Goal: Task Accomplishment & Management: Manage account settings

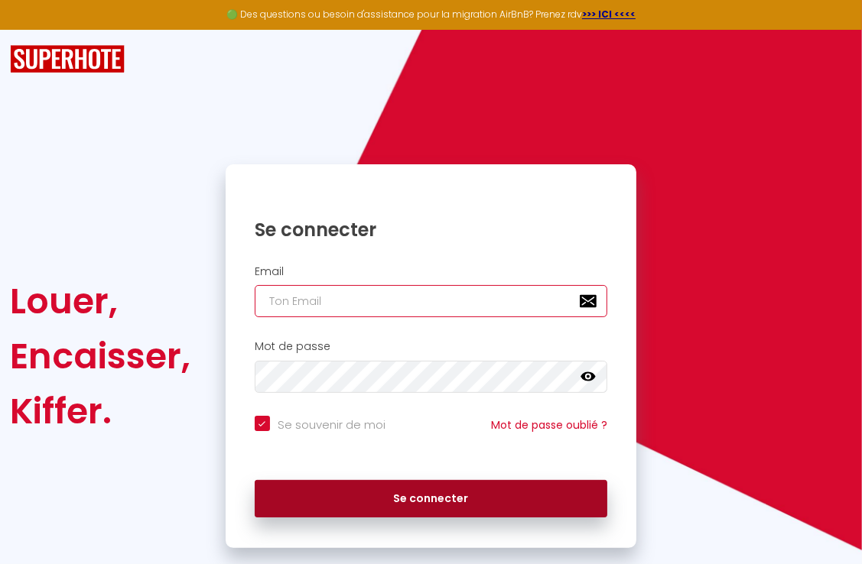
type input "[EMAIL_ADDRESS][DOMAIN_NAME]"
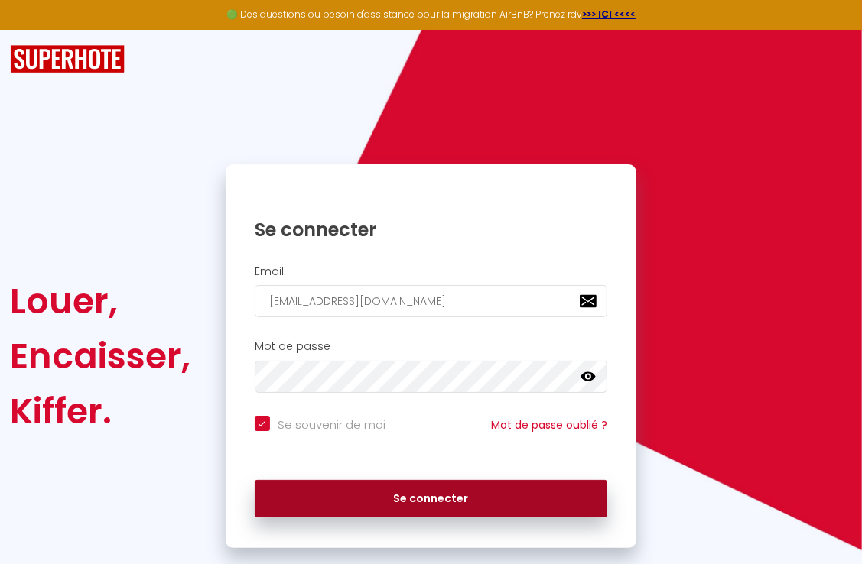
click at [441, 503] on button "Se connecter" at bounding box center [431, 499] width 353 height 38
checkbox input "true"
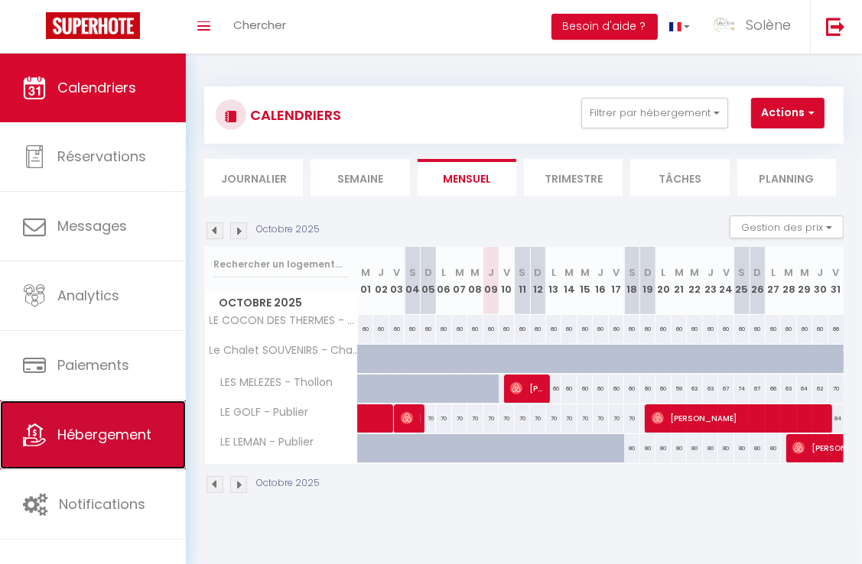
click at [89, 447] on link "Hébergement" at bounding box center [93, 435] width 186 height 69
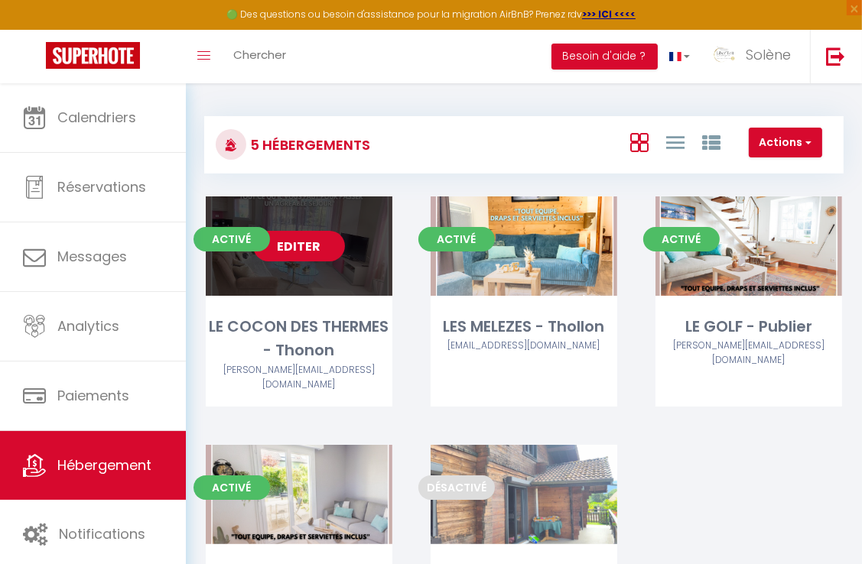
click at [298, 252] on link "Editer" at bounding box center [299, 246] width 92 height 31
select select "3"
select select "2"
select select "1"
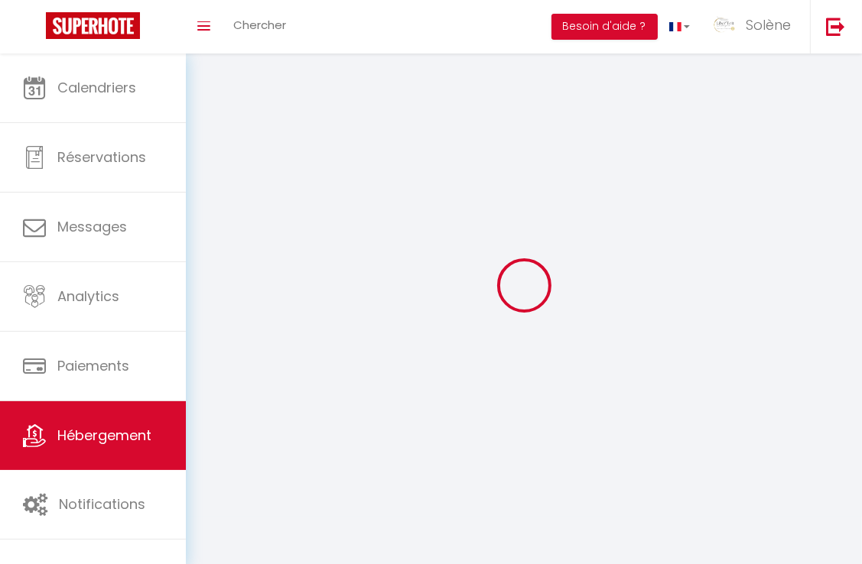
select select
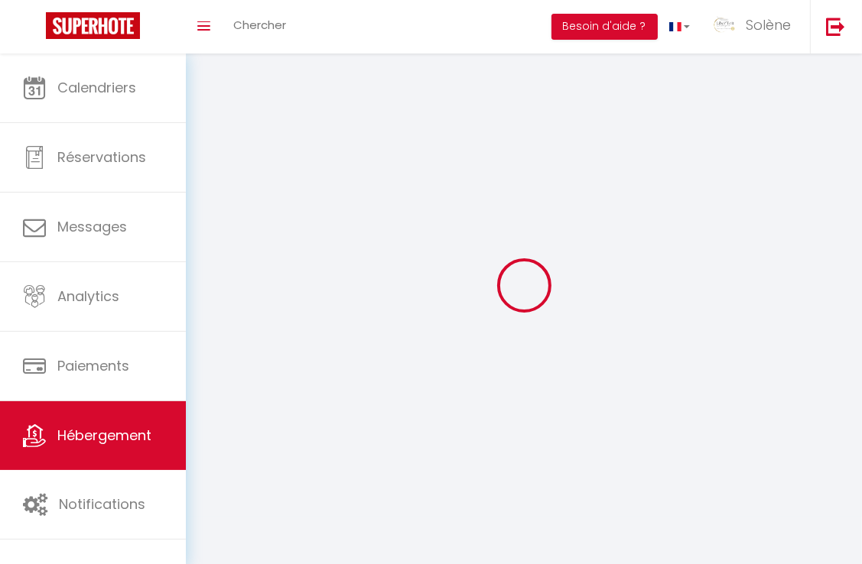
select select
checkbox input "false"
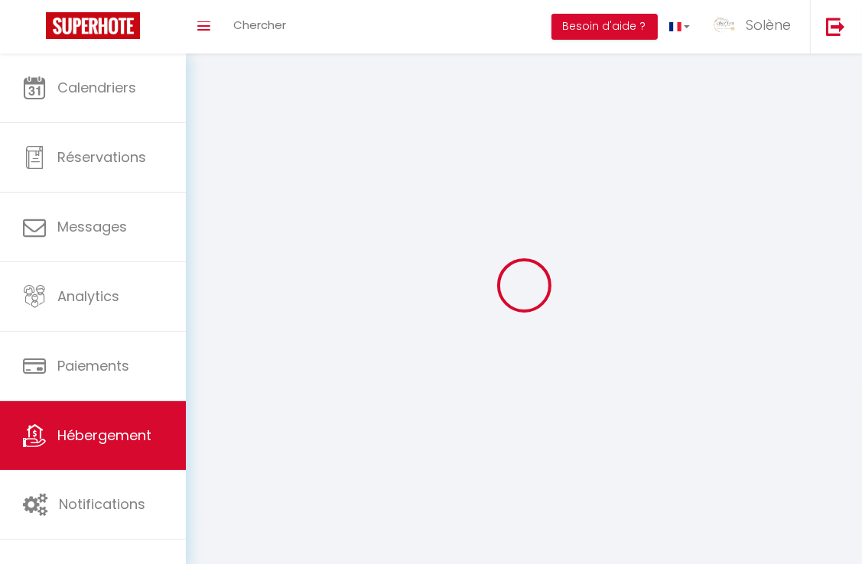
checkbox input "false"
select select
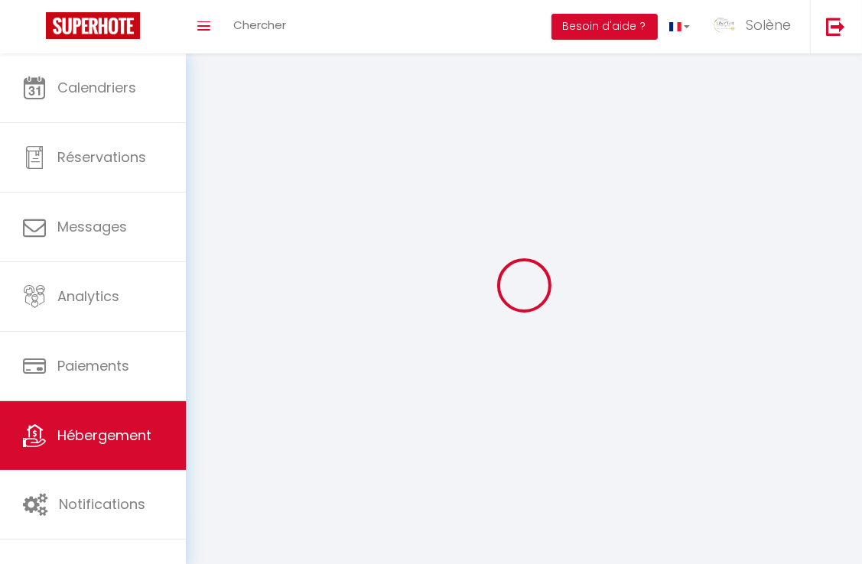
select select
checkbox input "false"
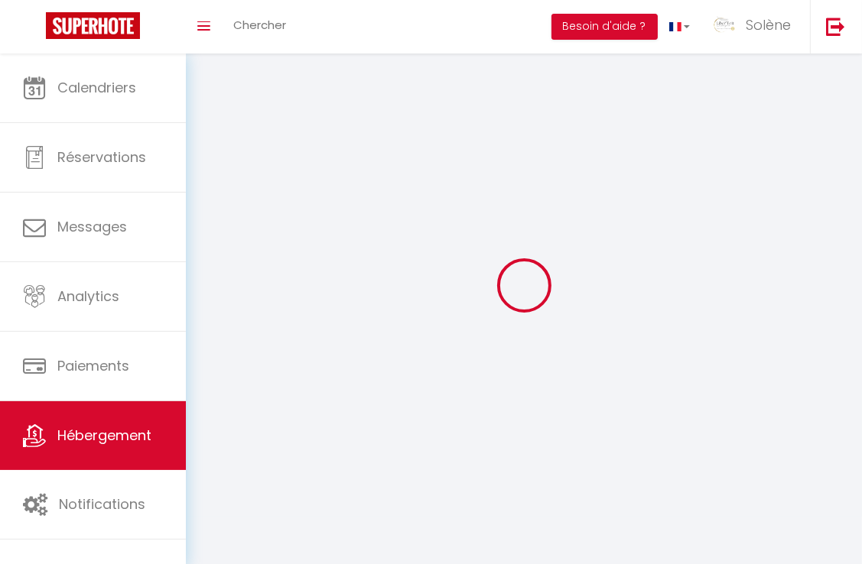
checkbox input "false"
select select
select select "1"
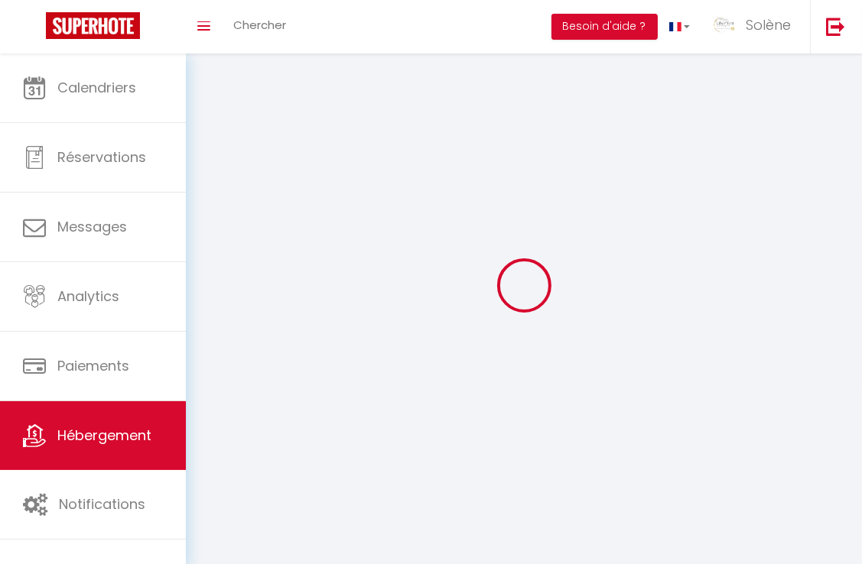
select select
select select "28"
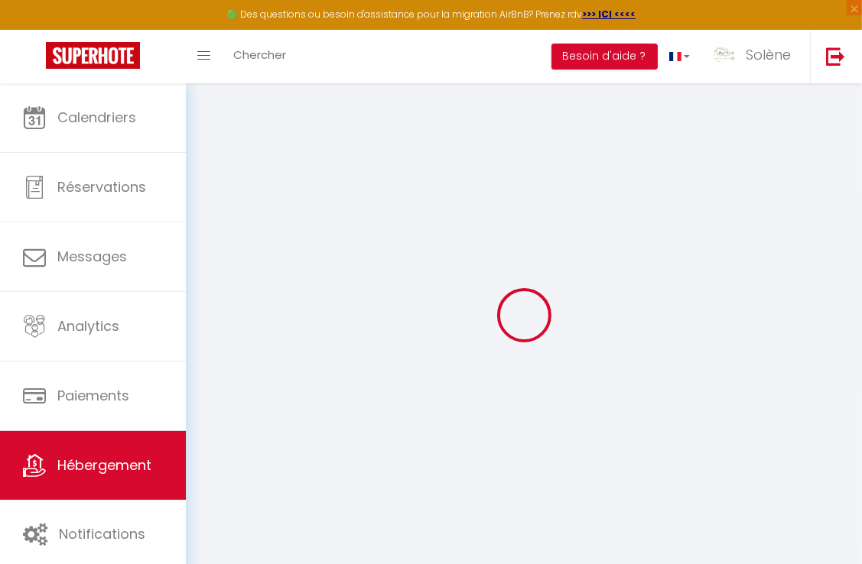
select select
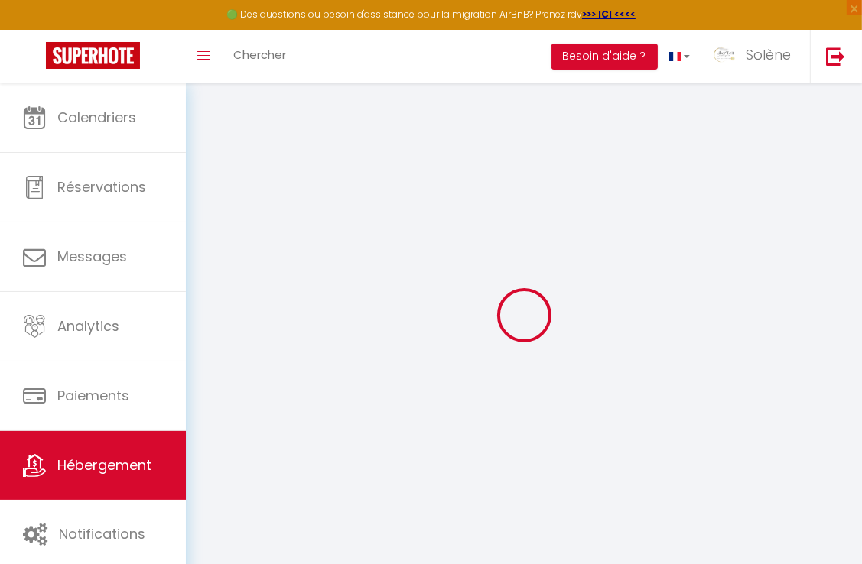
select select
checkbox input "false"
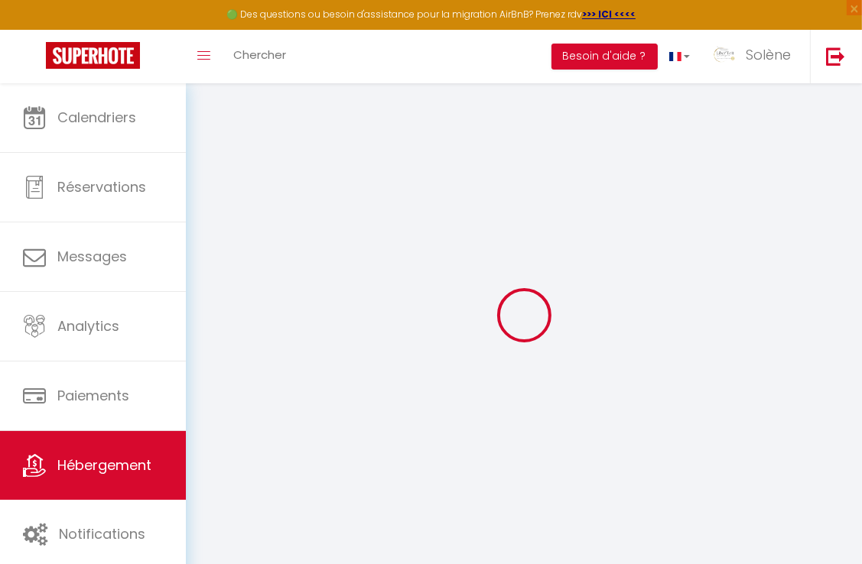
select select
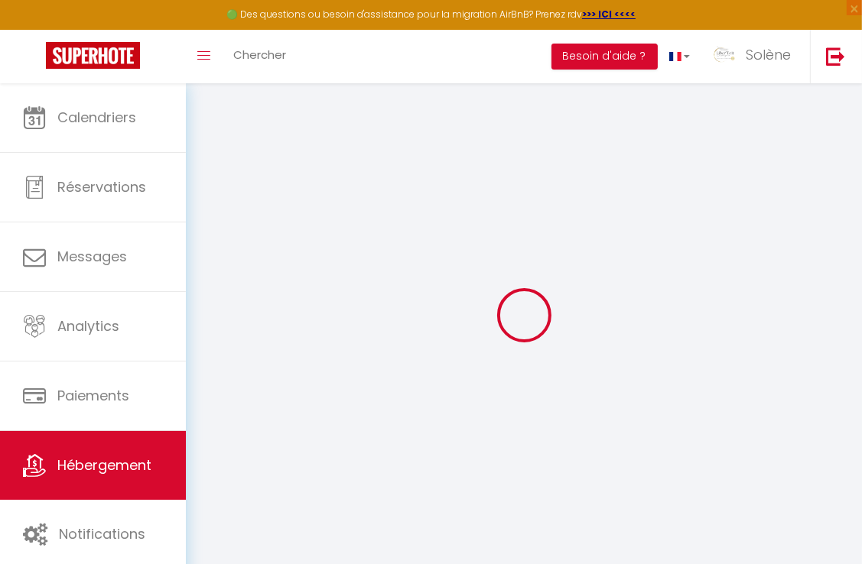
select select
checkbox input "false"
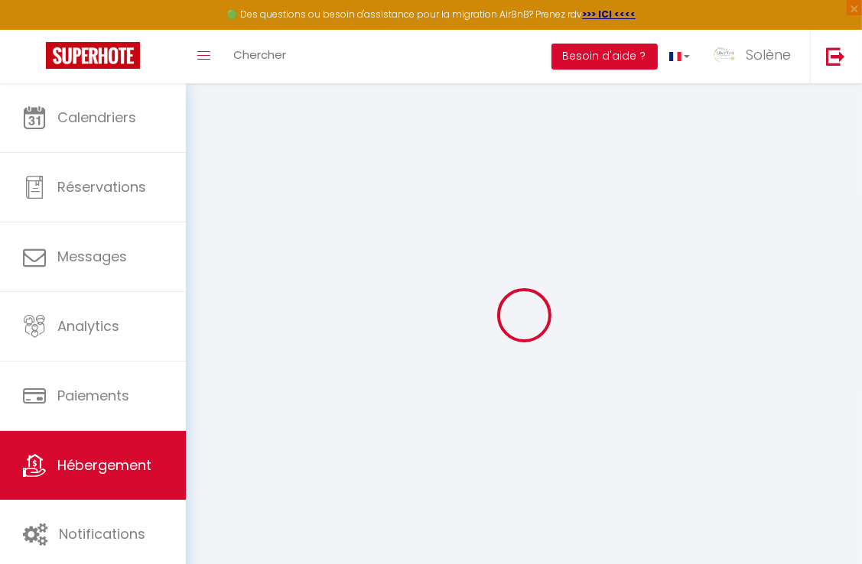
checkbox input "false"
select select
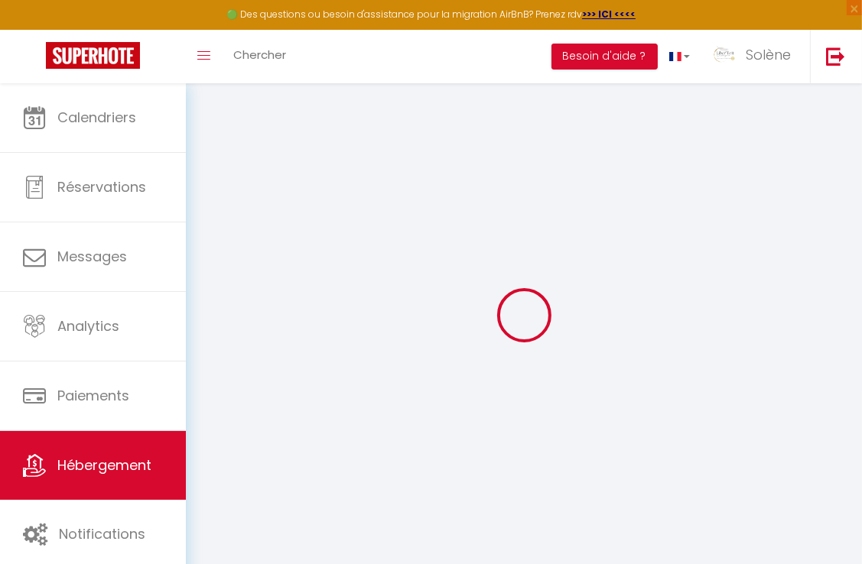
select select
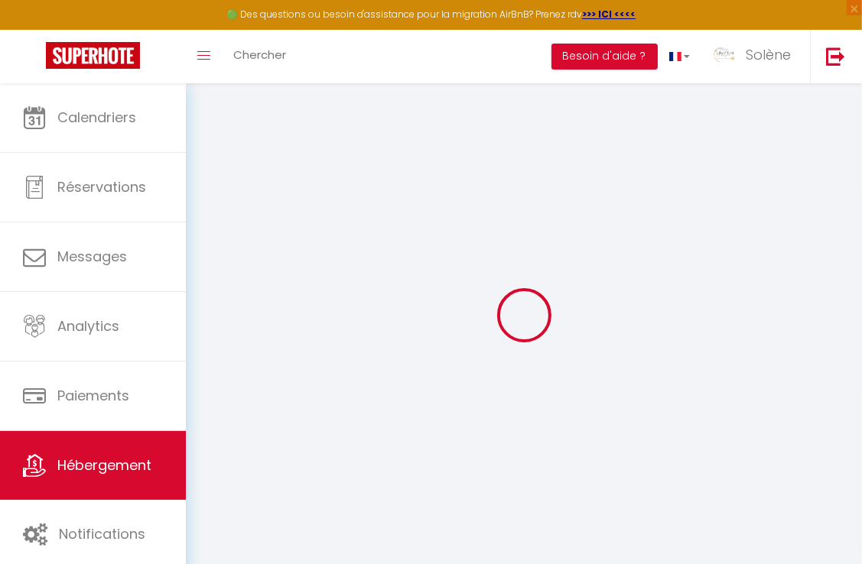
checkbox input "false"
select select
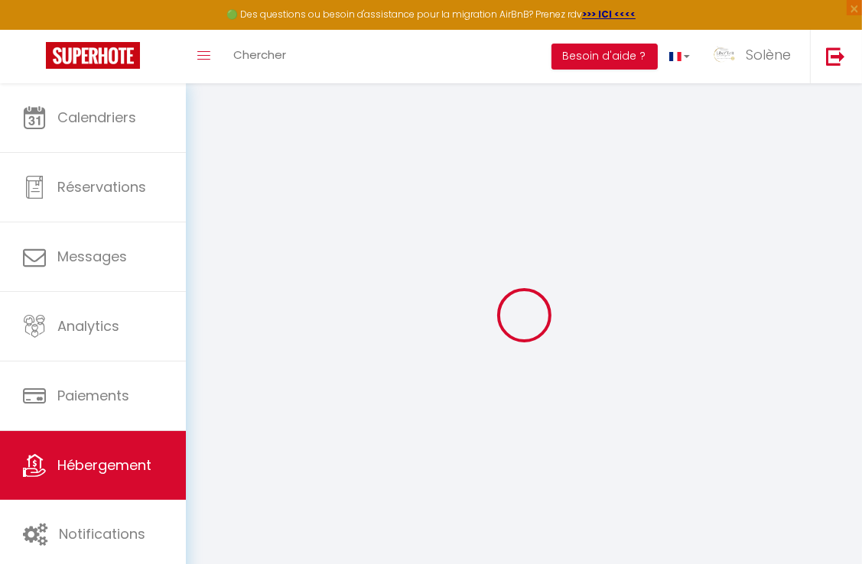
select select
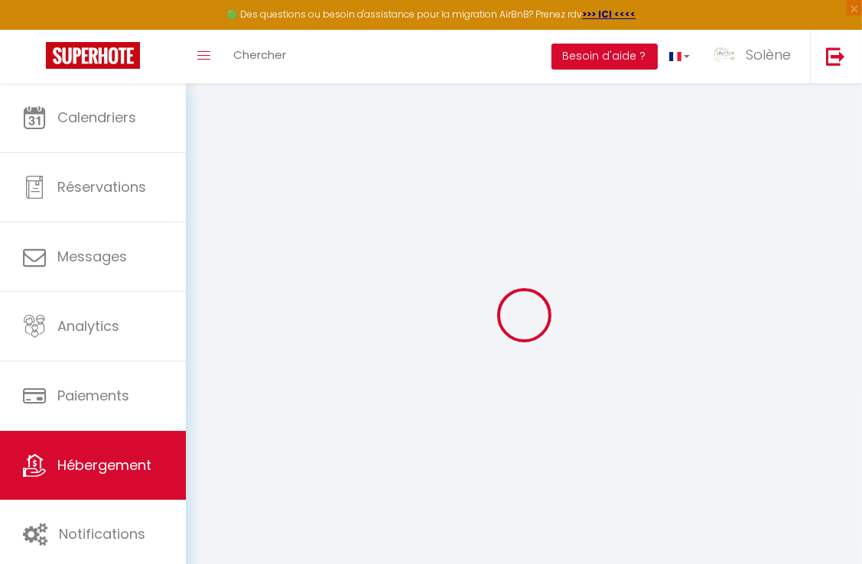
select select
checkbox input "false"
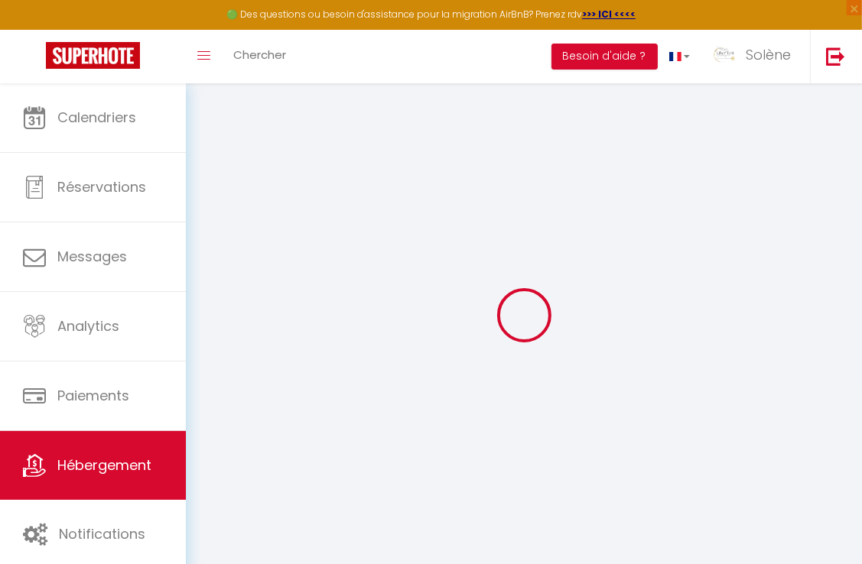
checkbox input "false"
select select
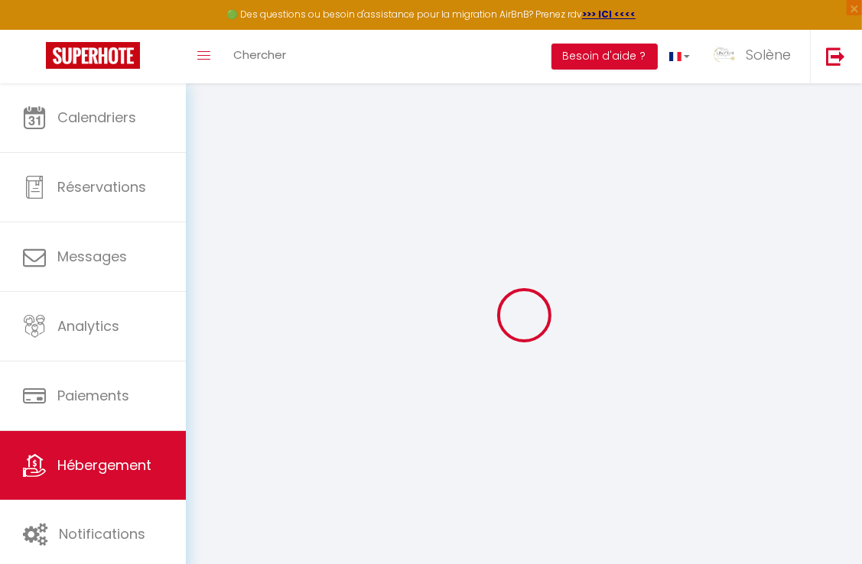
select select
checkbox input "false"
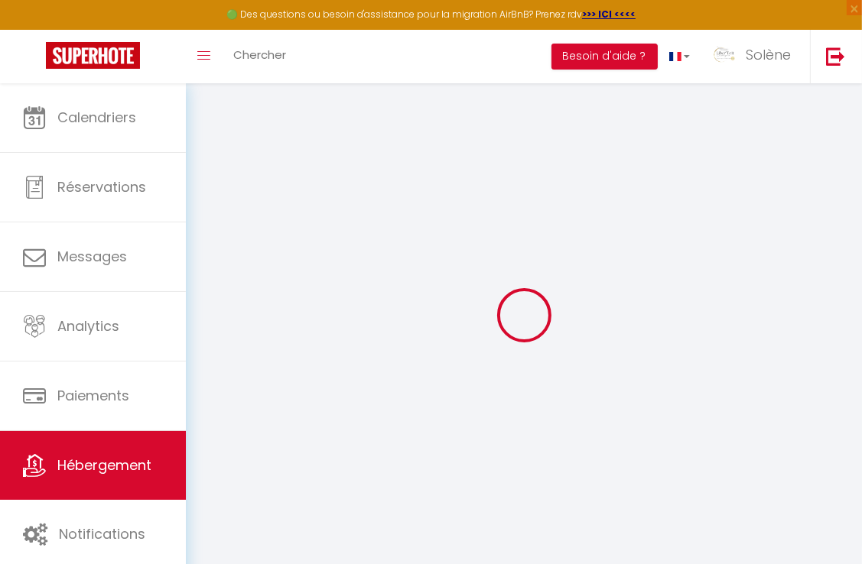
checkbox input "false"
select select
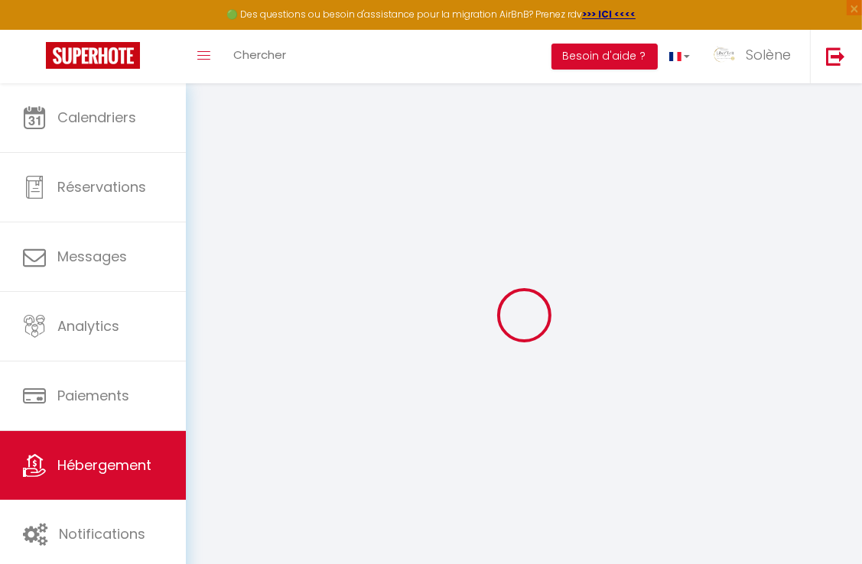
select select
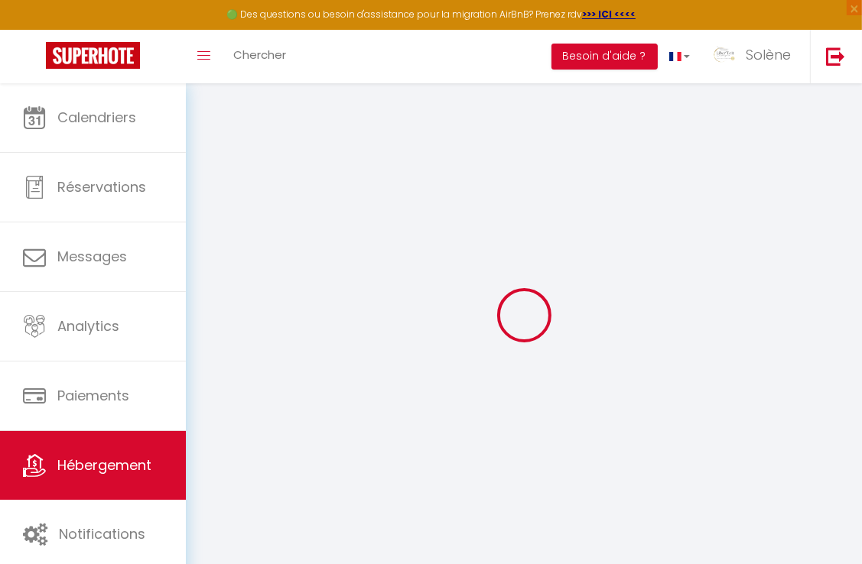
select select
checkbox input "false"
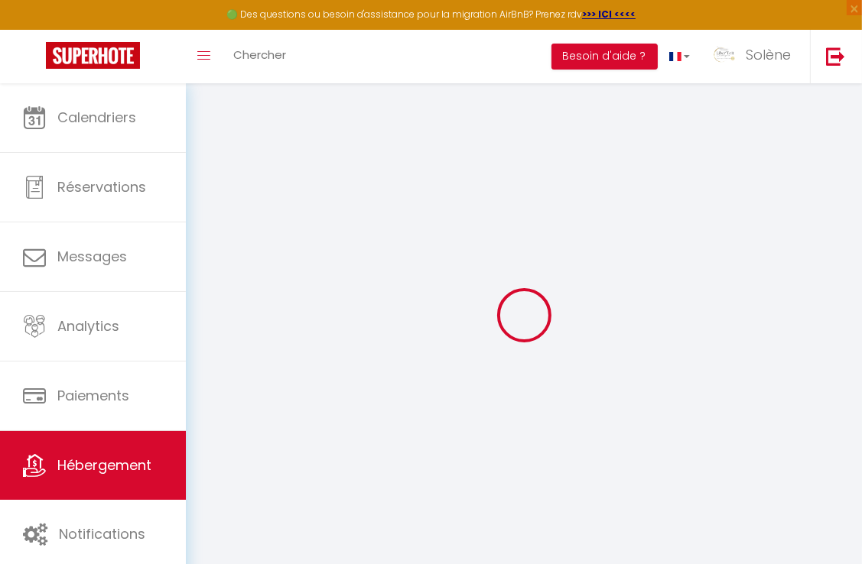
select select
type input "LE COCON DES THERMES - Thonon"
type input "[PERSON_NAME]"
type input "REY"
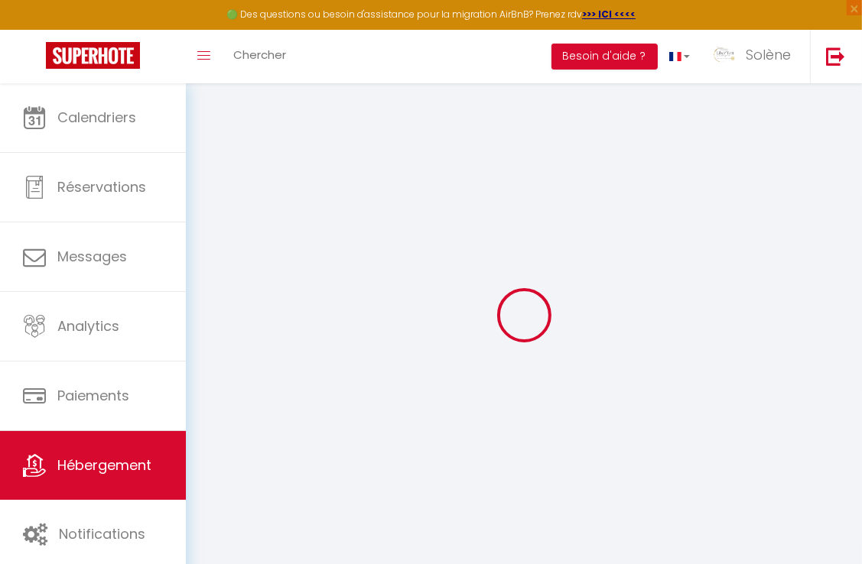
type input "[STREET_ADDRESS]"
type input "74200"
type input "[GEOGRAPHIC_DATA]"
select select "2"
type input "60"
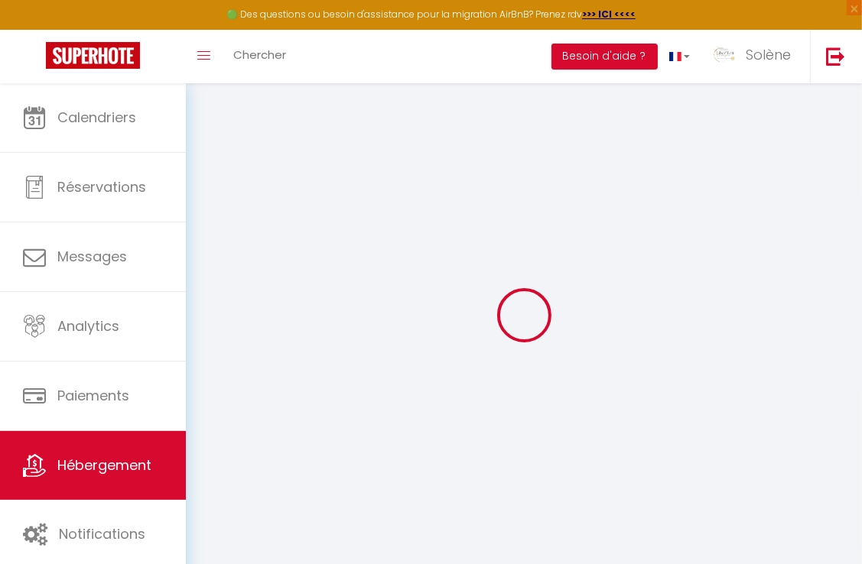
type input "70"
type input "500"
select select
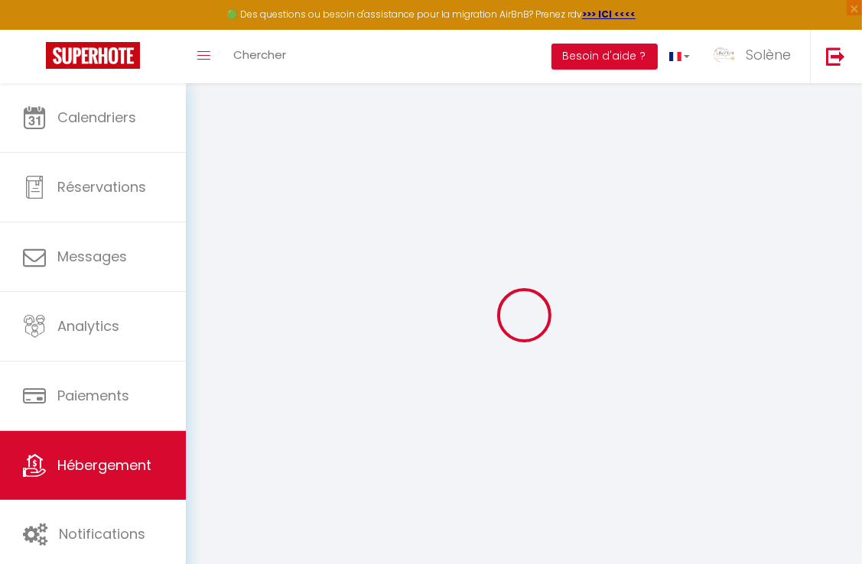
select select
type input "[STREET_ADDRESS]"
type input "74200"
type input "[GEOGRAPHIC_DATA]"
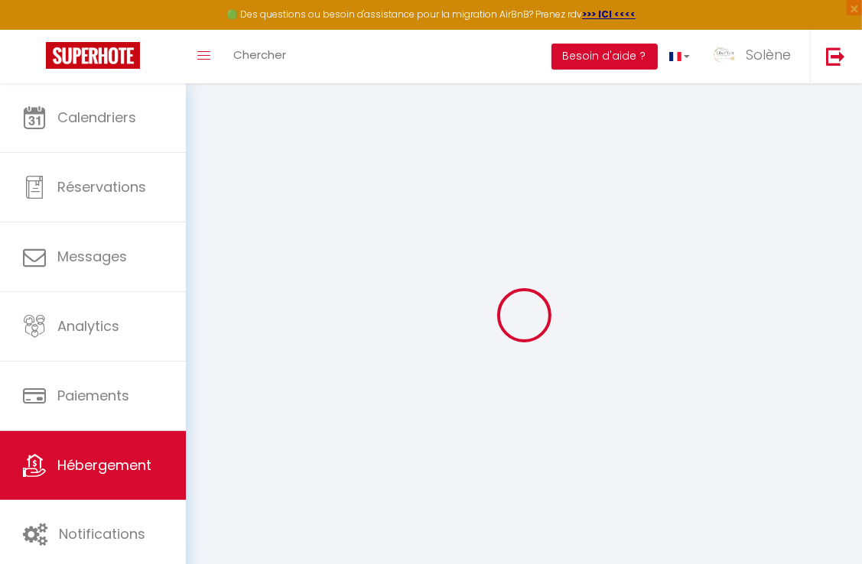
type input "[EMAIL_ADDRESS][DOMAIN_NAME]"
select select "13380"
checkbox input "false"
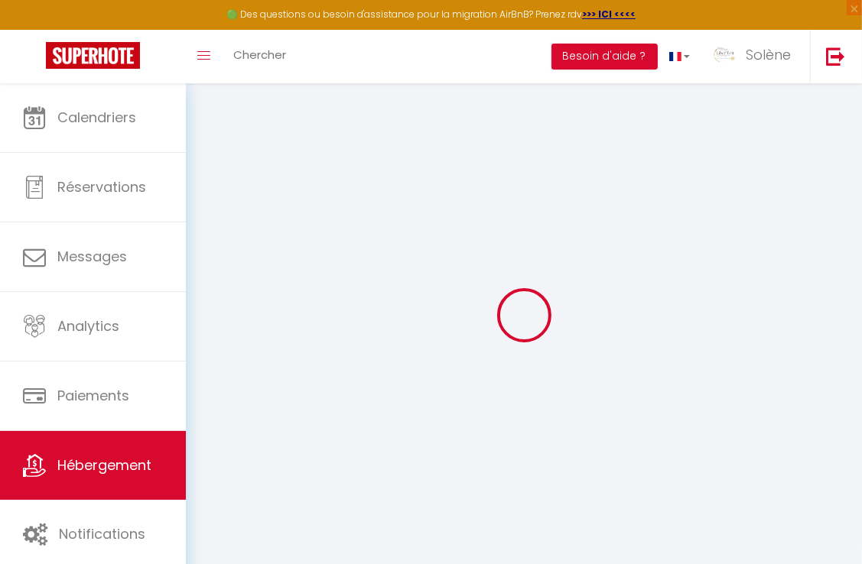
checkbox input "false"
type input "70"
type input "0"
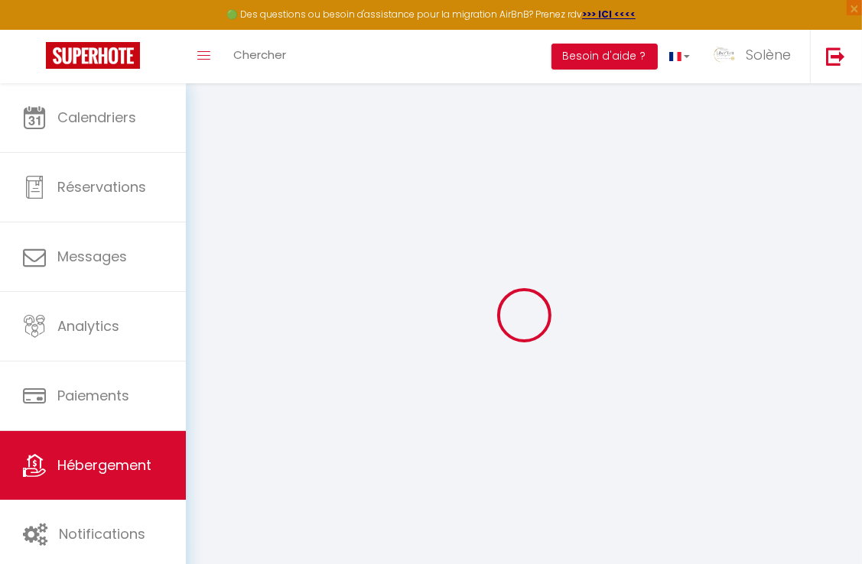
select select
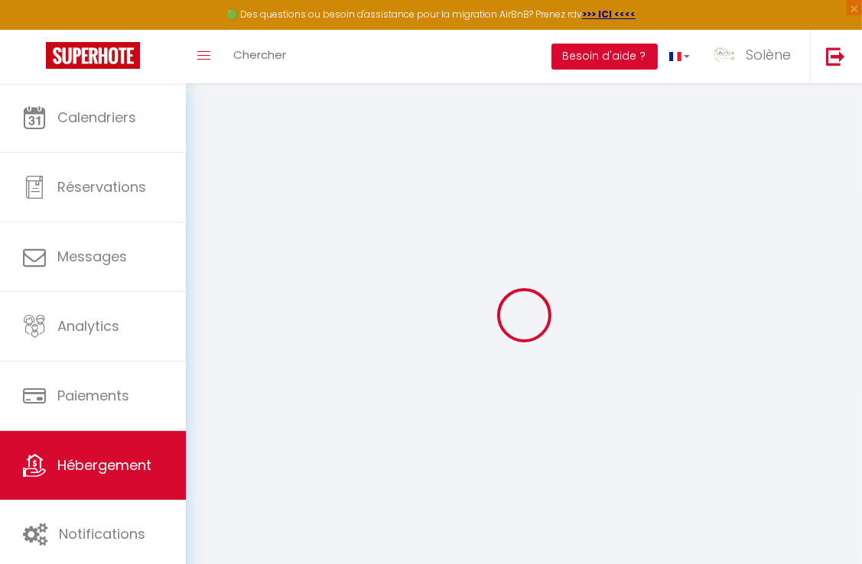
checkbox input "false"
select select "36009"
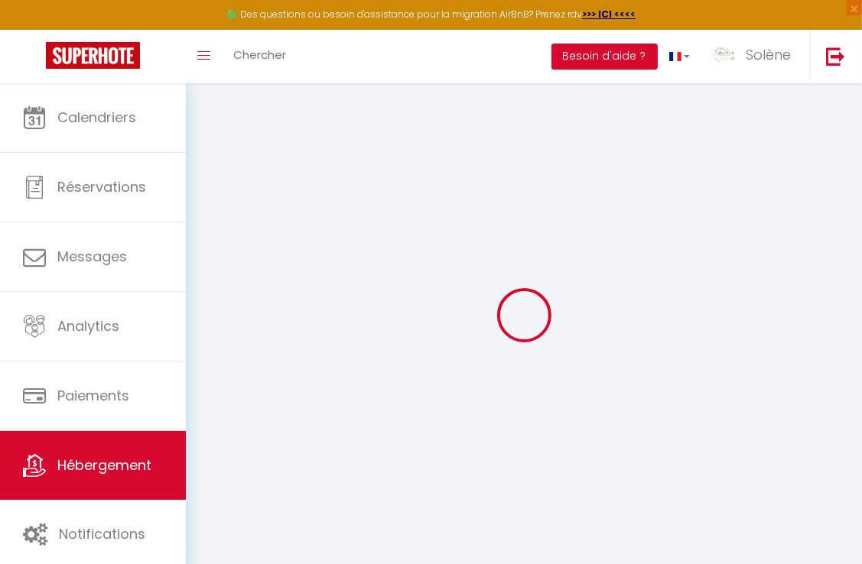
select select
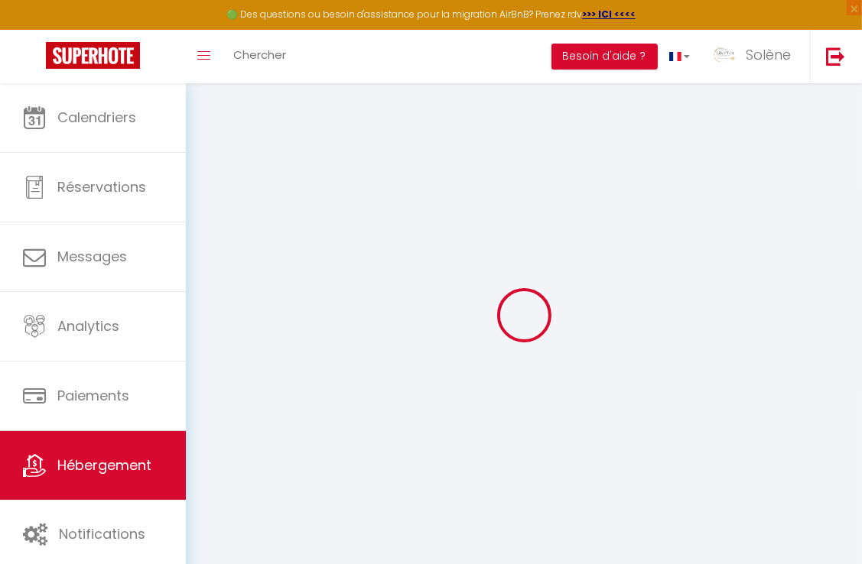
checkbox input "false"
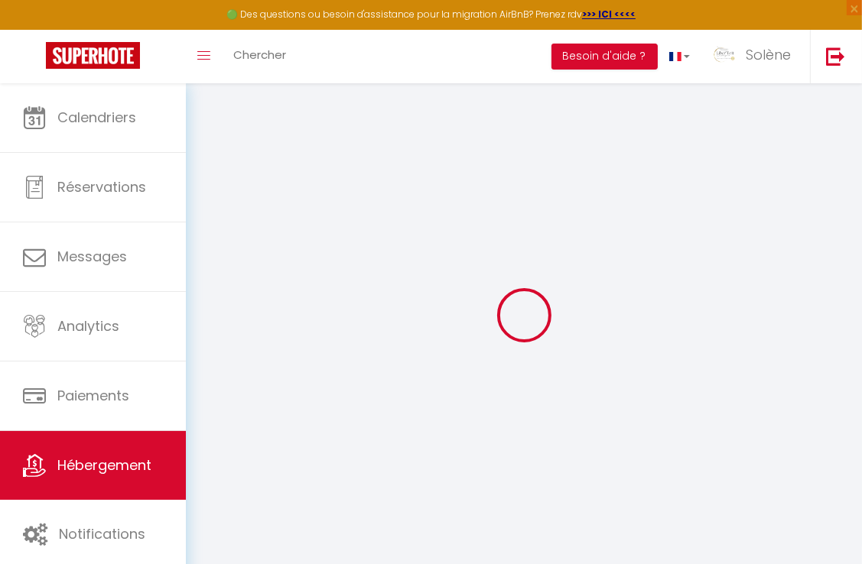
checkbox input "false"
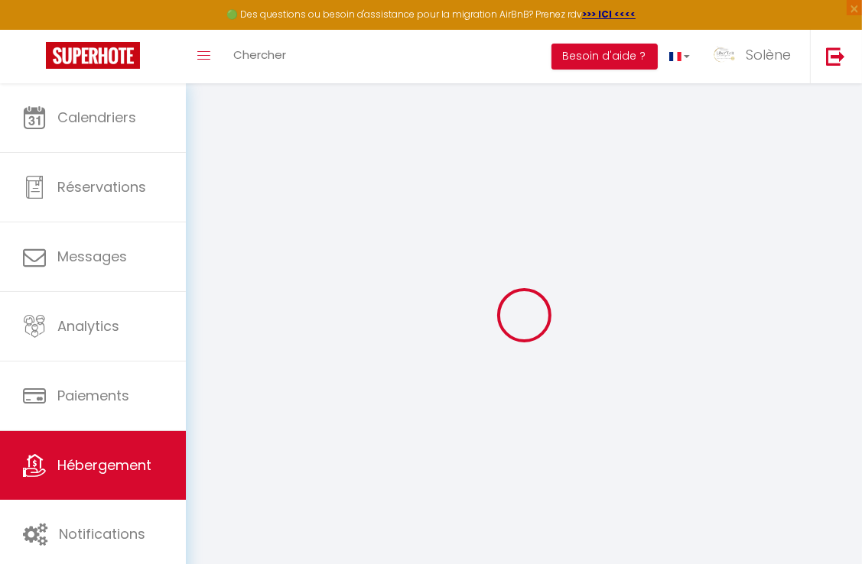
checkbox input "false"
select select "17:00"
select select
select select "10:00"
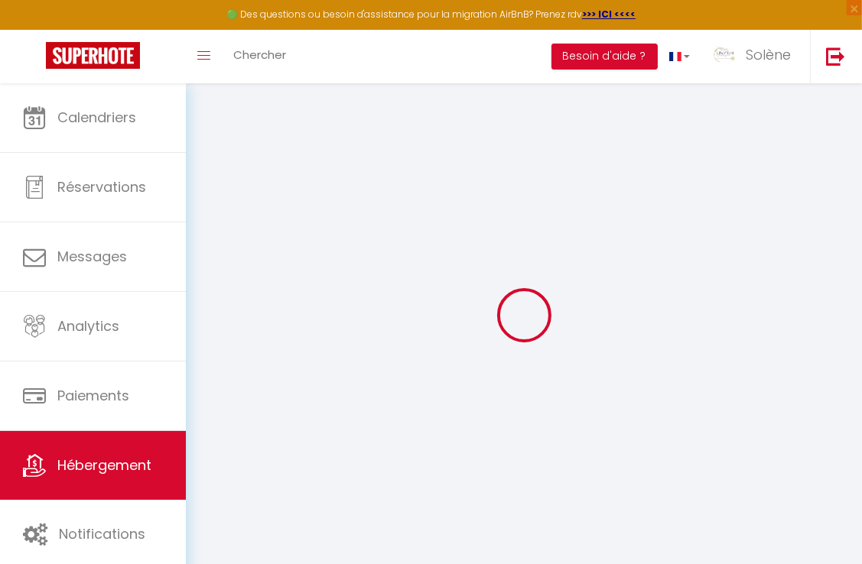
select select "30"
select select "120"
select select
checkbox input "false"
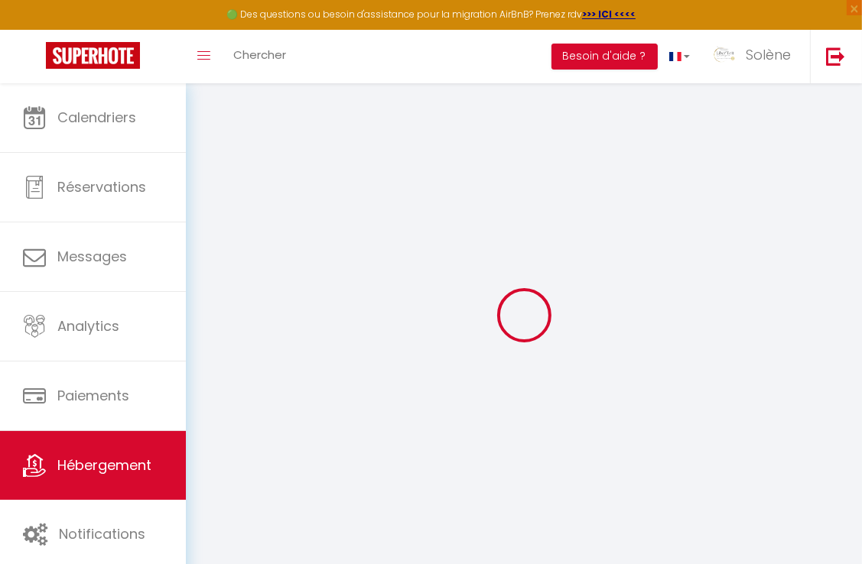
checkbox input "false"
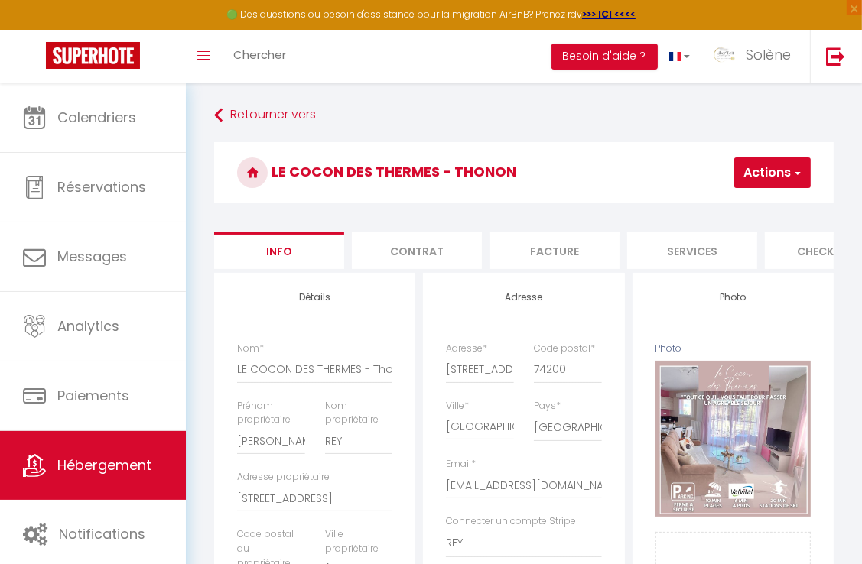
scroll to position [0, 756]
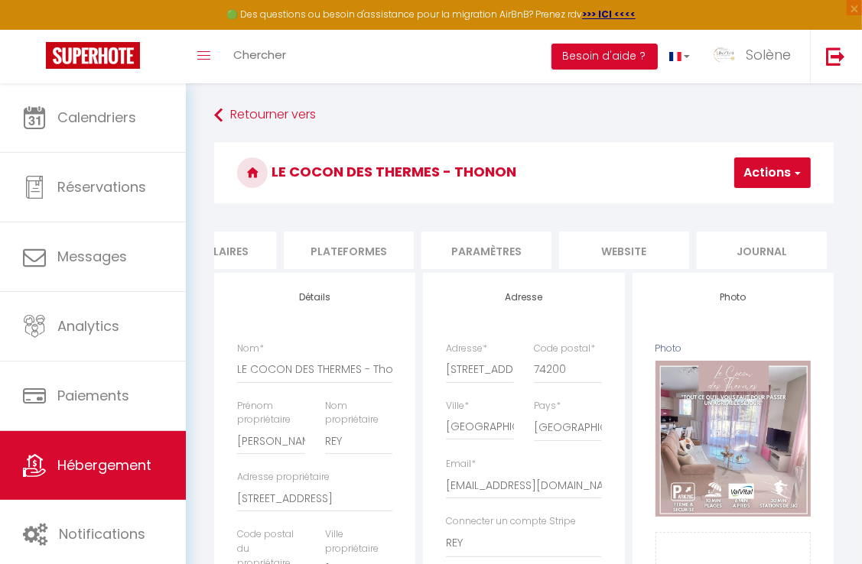
click at [352, 250] on li "Plateformes" at bounding box center [349, 250] width 130 height 37
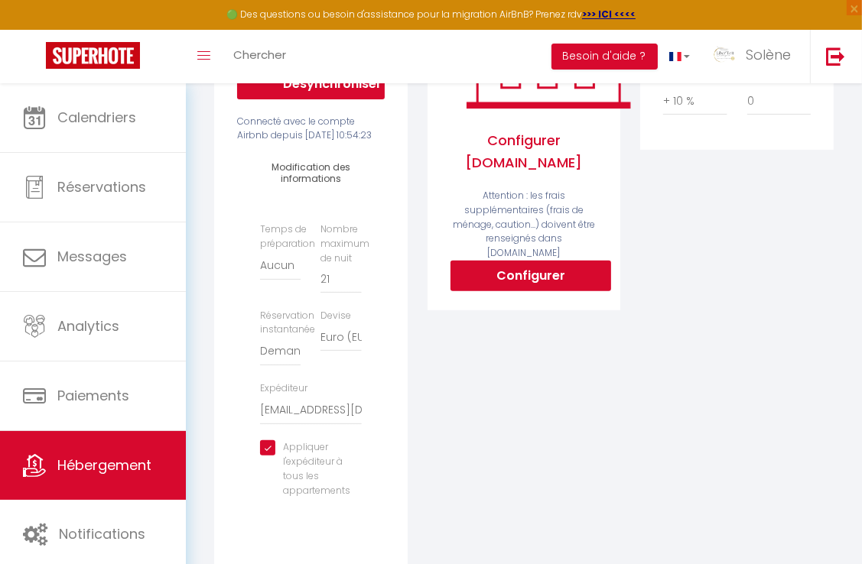
scroll to position [382, 0]
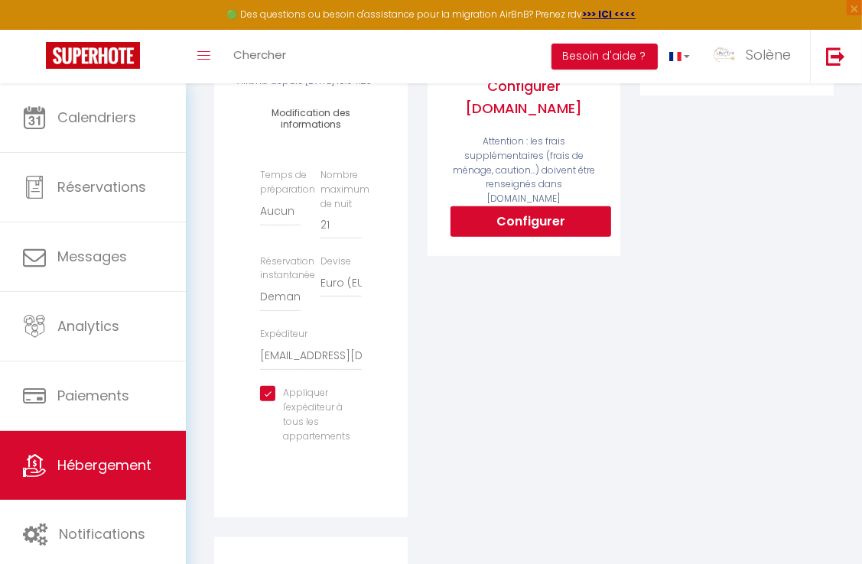
drag, startPoint x: 265, startPoint y: 423, endPoint x: 278, endPoint y: 402, distance: 25.1
click at [266, 402] on input "checkbox" at bounding box center [310, 393] width 101 height 15
checkbox input "false"
click at [291, 371] on select "[EMAIL_ADDRESS][DOMAIN_NAME] [PERSON_NAME][EMAIL_ADDRESS][DOMAIN_NAME] [EMAIL_A…" at bounding box center [310, 356] width 101 height 29
select select "9664"
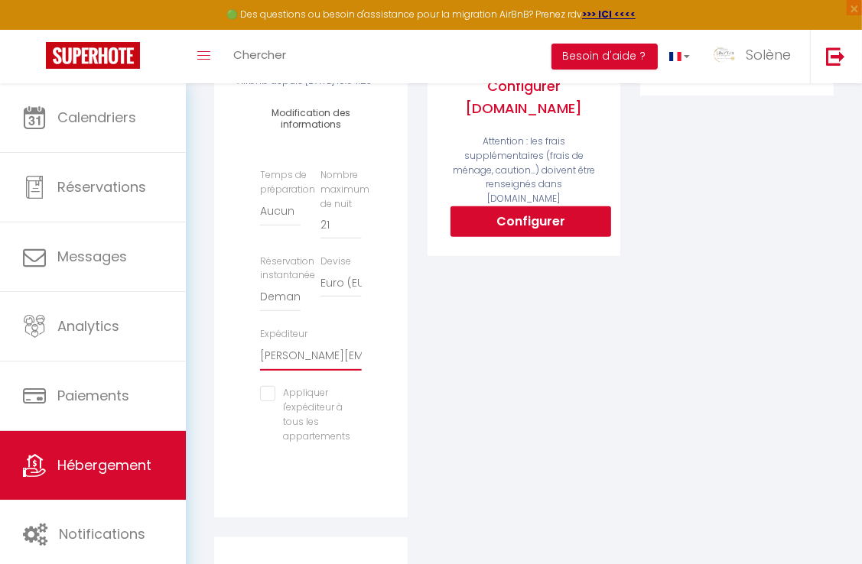
click at [260, 367] on select "[EMAIL_ADDRESS][DOMAIN_NAME] [PERSON_NAME][EMAIL_ADDRESS][DOMAIN_NAME] [EMAIL_A…" at bounding box center [310, 356] width 101 height 29
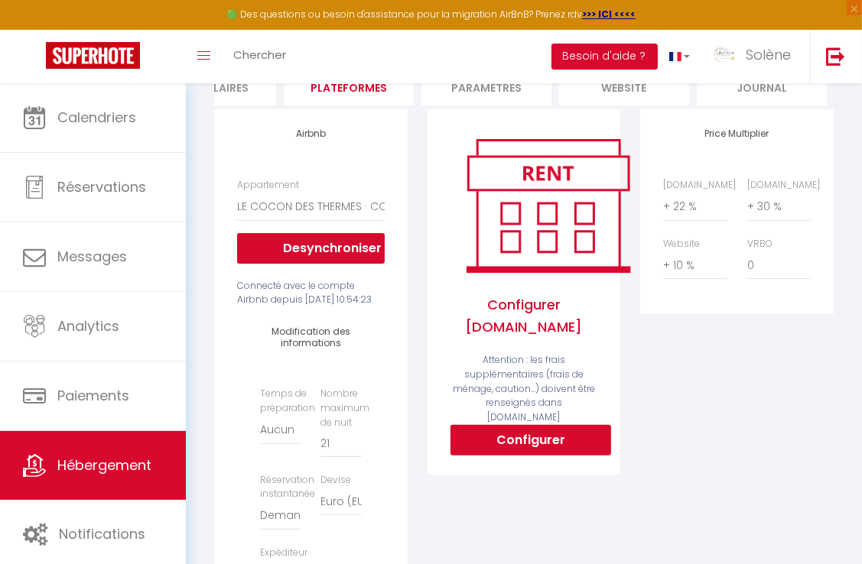
scroll to position [0, 0]
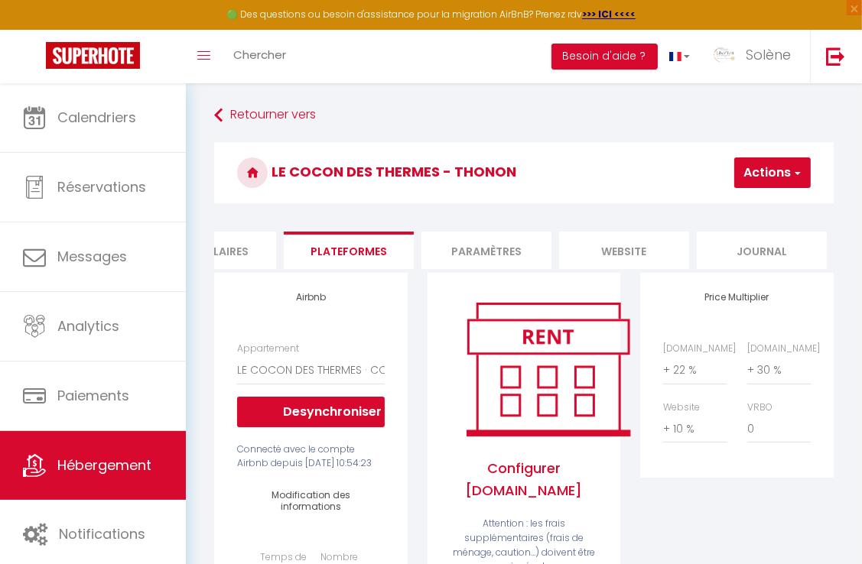
click at [759, 169] on button "Actions" at bounding box center [772, 173] width 76 height 31
click at [753, 203] on link "Enregistrer" at bounding box center [749, 207] width 121 height 20
select select "well_reviewed_guests"
select select "EUR"
select select "9664"
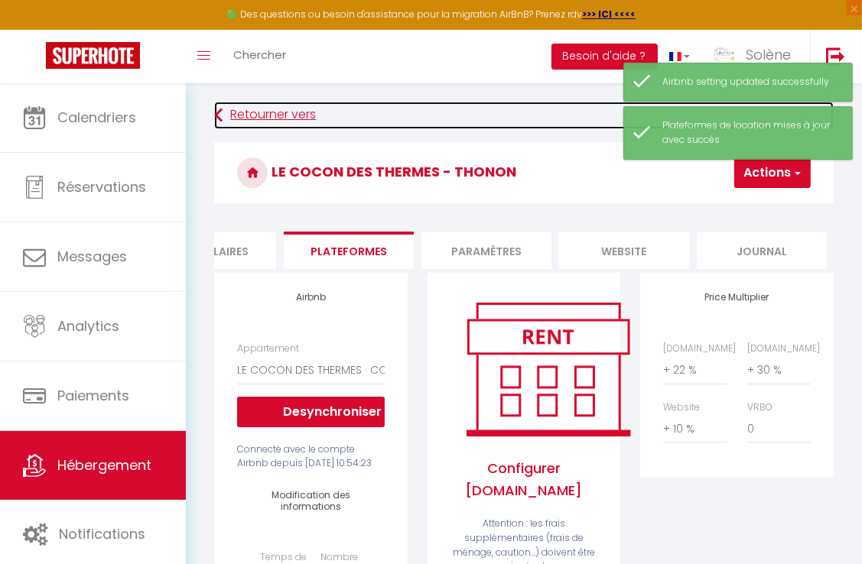
click at [231, 118] on link "Retourner vers" at bounding box center [523, 116] width 619 height 28
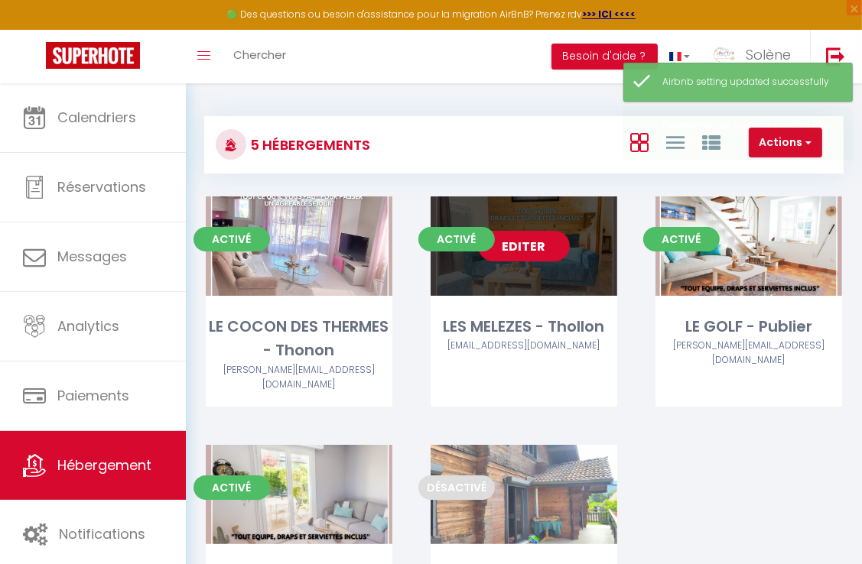
click at [528, 242] on link "Editer" at bounding box center [524, 246] width 92 height 31
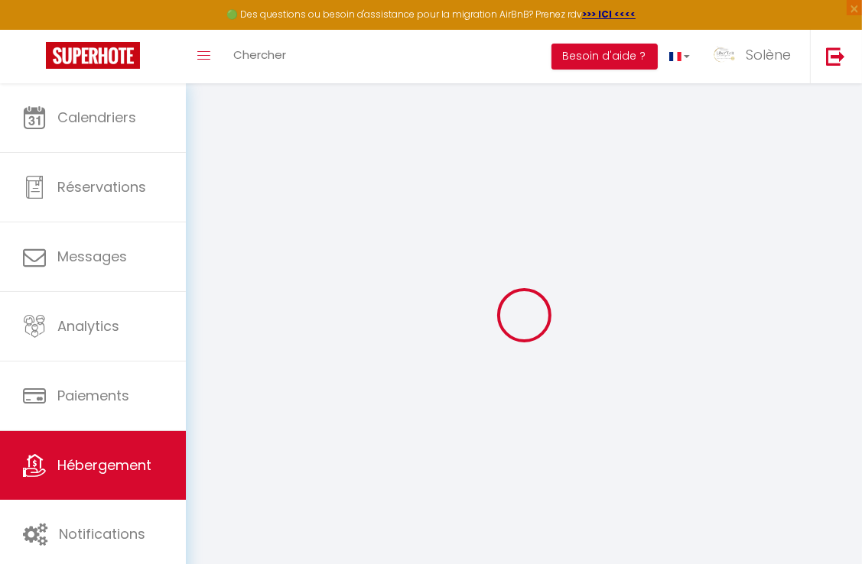
checkbox input "true"
select select "17:00"
select select
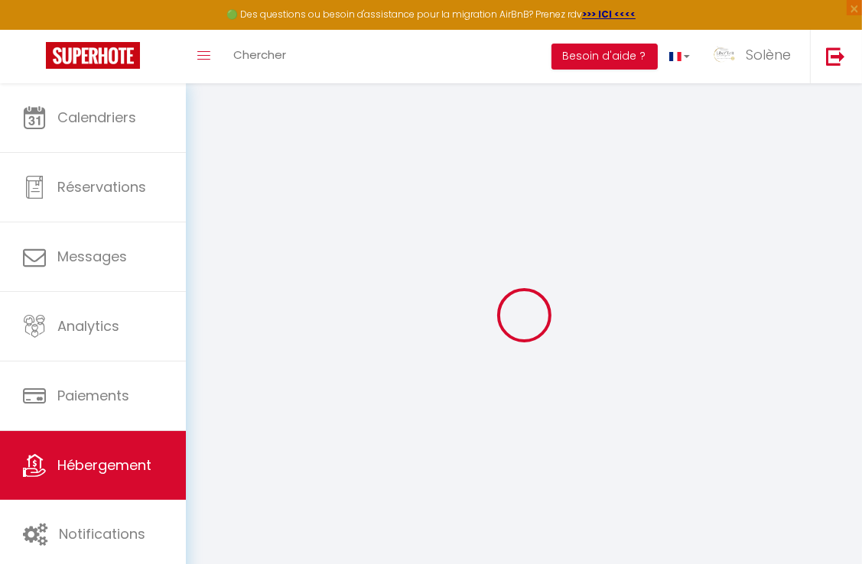
select select "10:00"
select select "30"
select select "120"
select select "15:00"
select select "well_reviewed_guests"
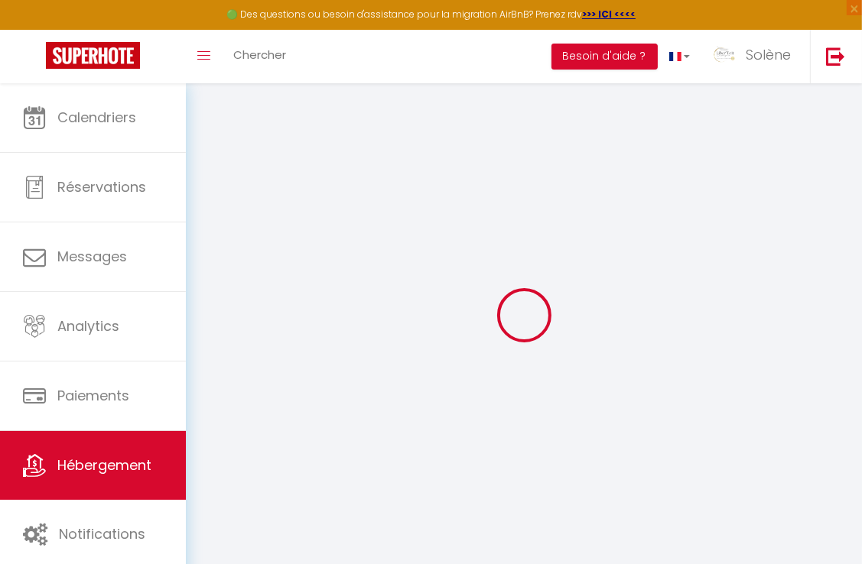
select select "EUR"
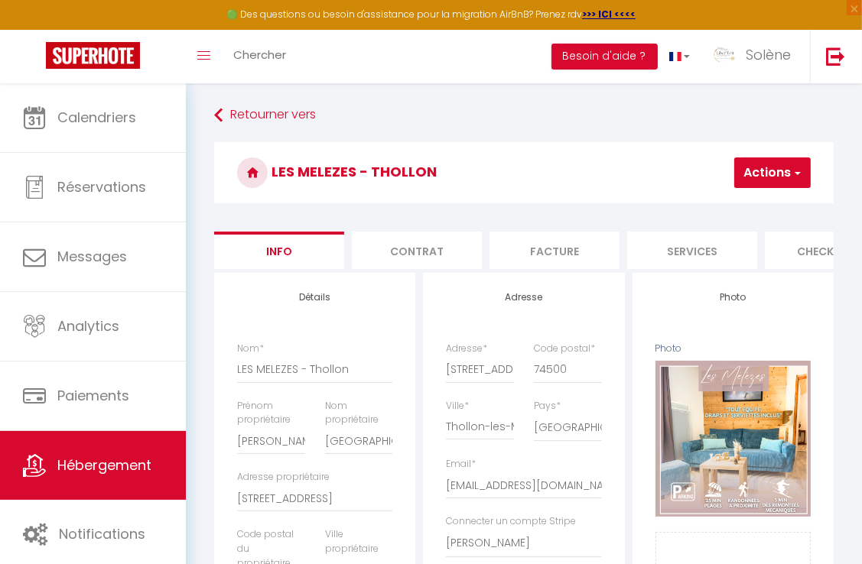
select select
checkbox input "false"
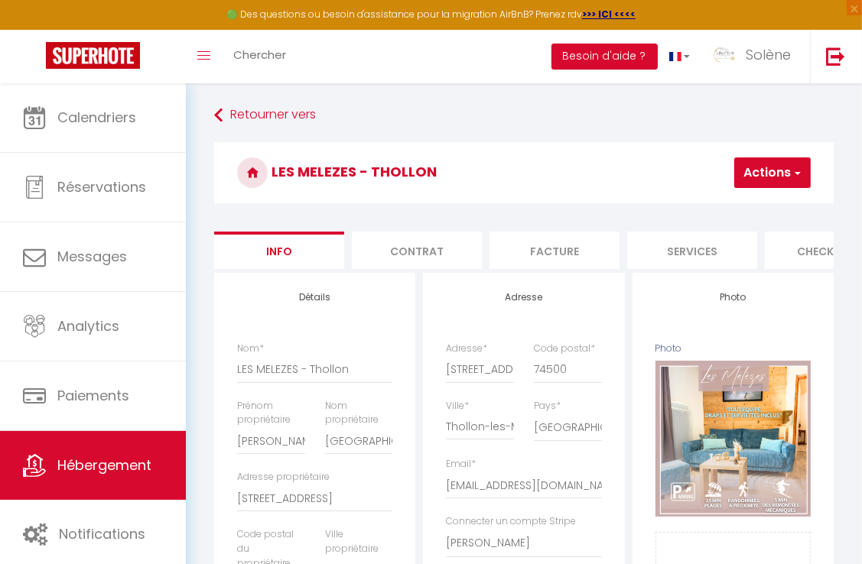
scroll to position [0, 541]
click at [703, 260] on li "Paramètres" at bounding box center [701, 250] width 130 height 37
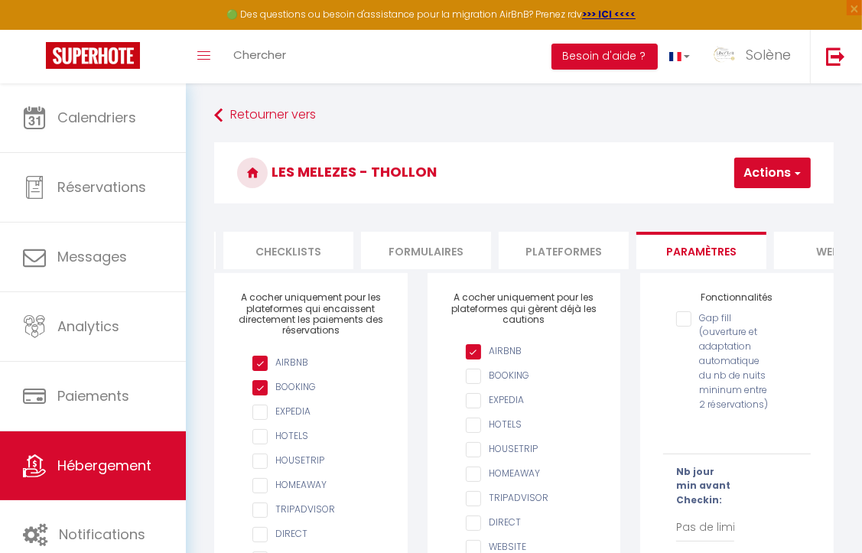
click at [572, 251] on li "Plateformes" at bounding box center [564, 250] width 130 height 37
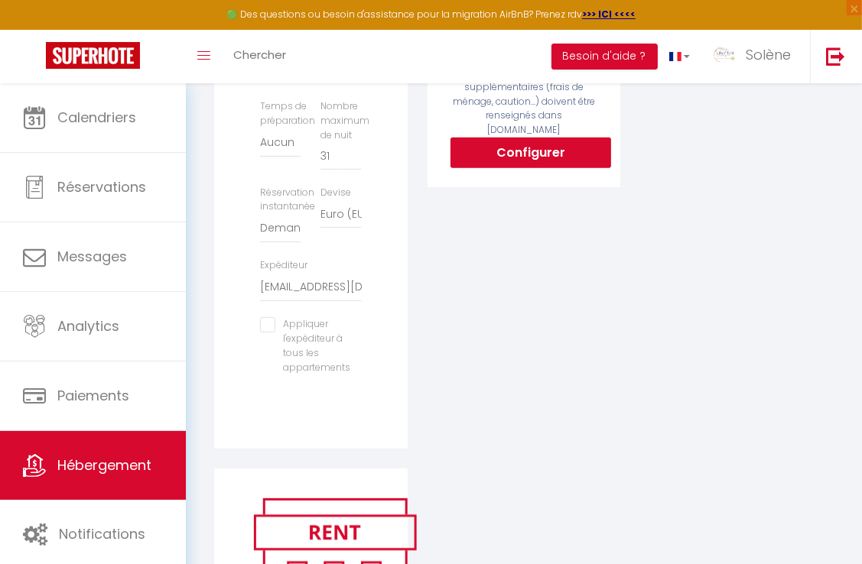
scroll to position [535, 0]
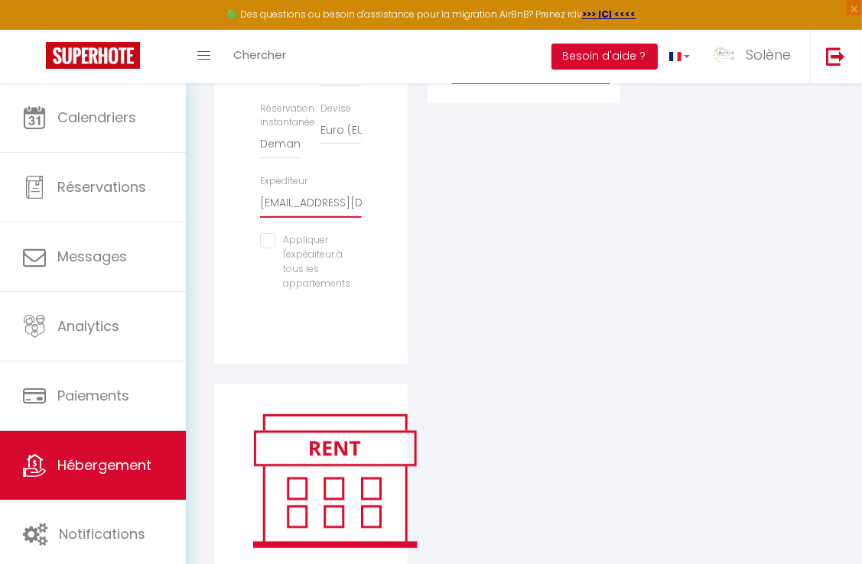
click at [285, 218] on select "[EMAIL_ADDRESS][DOMAIN_NAME] [PERSON_NAME][EMAIL_ADDRESS][DOMAIN_NAME] [EMAIL_A…" at bounding box center [310, 203] width 101 height 29
select select "9575"
click at [260, 214] on select "[EMAIL_ADDRESS][DOMAIN_NAME] [PERSON_NAME][EMAIL_ADDRESS][DOMAIN_NAME] [EMAIL_A…" at bounding box center [310, 203] width 101 height 29
click at [502, 311] on div "Configurer [DOMAIN_NAME] Attention : les frais supplémentaires (frais de ménage…" at bounding box center [524, 61] width 213 height 647
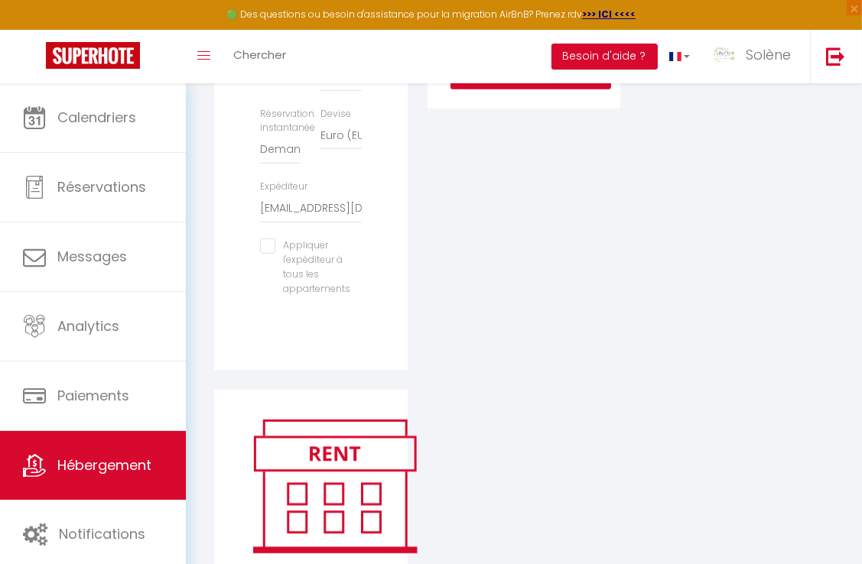
scroll to position [0, 0]
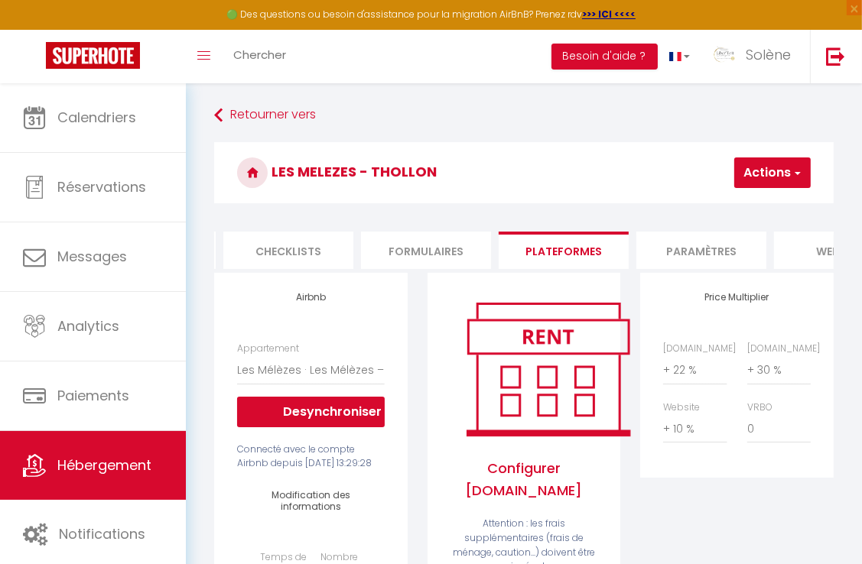
click at [763, 179] on button "Actions" at bounding box center [772, 173] width 76 height 31
click at [755, 213] on link "Enregistrer" at bounding box center [749, 207] width 121 height 20
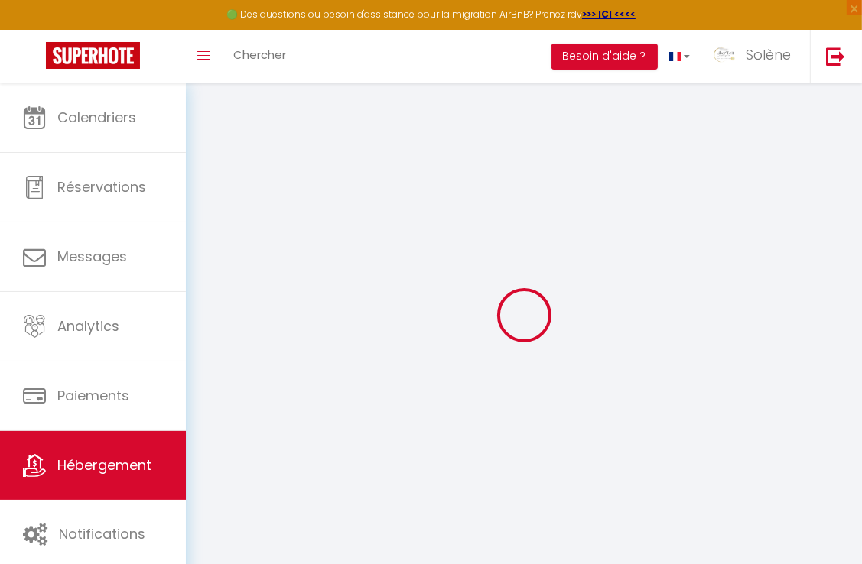
select select "well_reviewed_guests"
select select "EUR"
select select "9575"
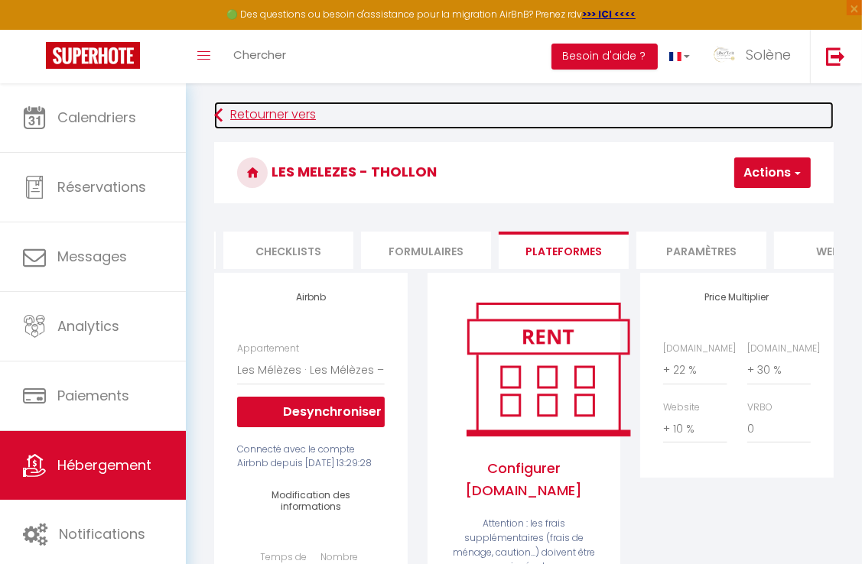
click at [228, 106] on link "Retourner vers" at bounding box center [523, 116] width 619 height 28
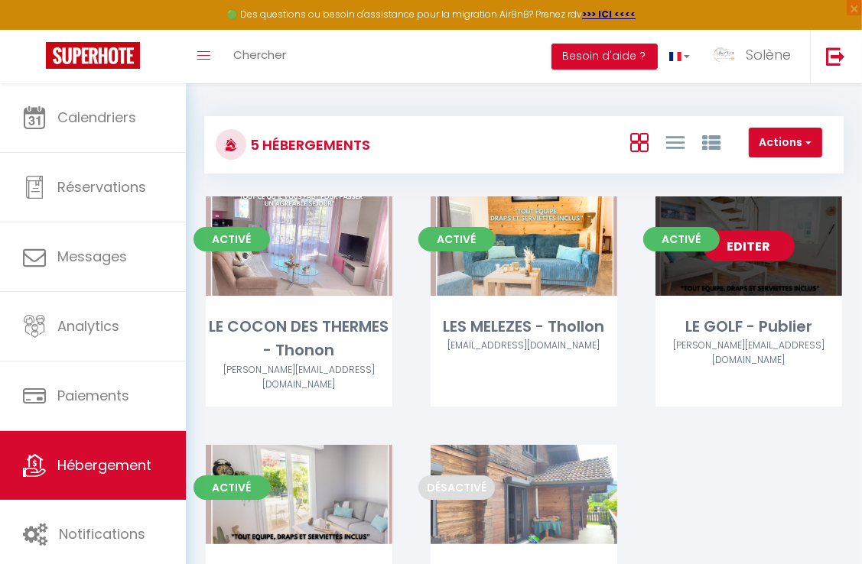
click at [743, 248] on link "Editer" at bounding box center [749, 246] width 92 height 31
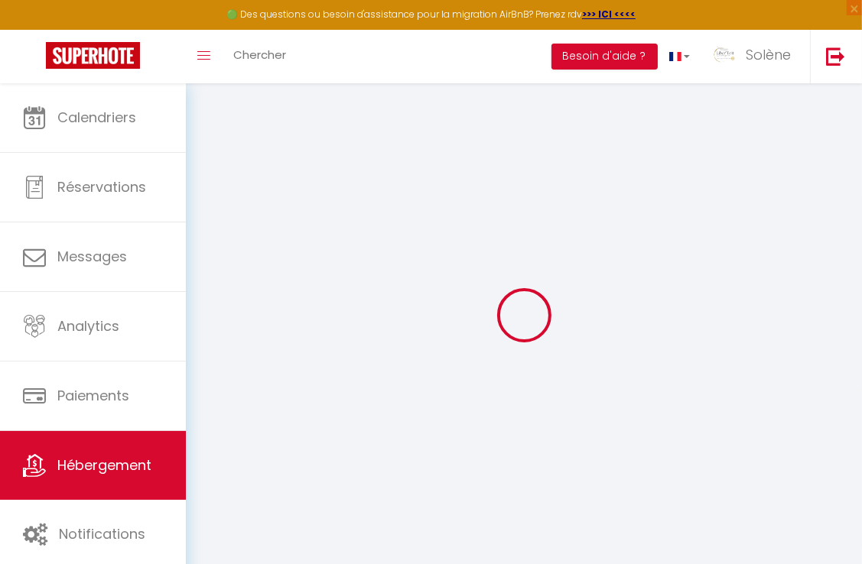
select select
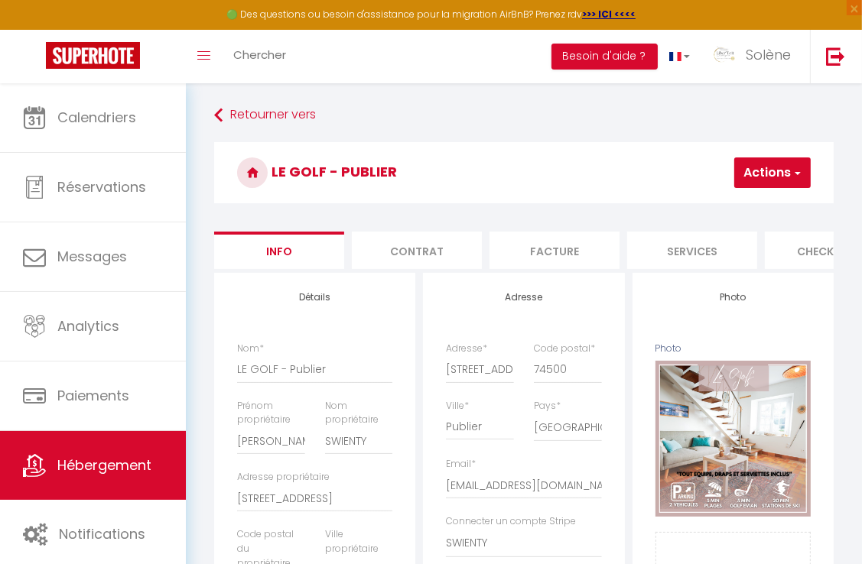
scroll to position [0, 541]
click at [562, 255] on li "Plateformes" at bounding box center [564, 250] width 130 height 37
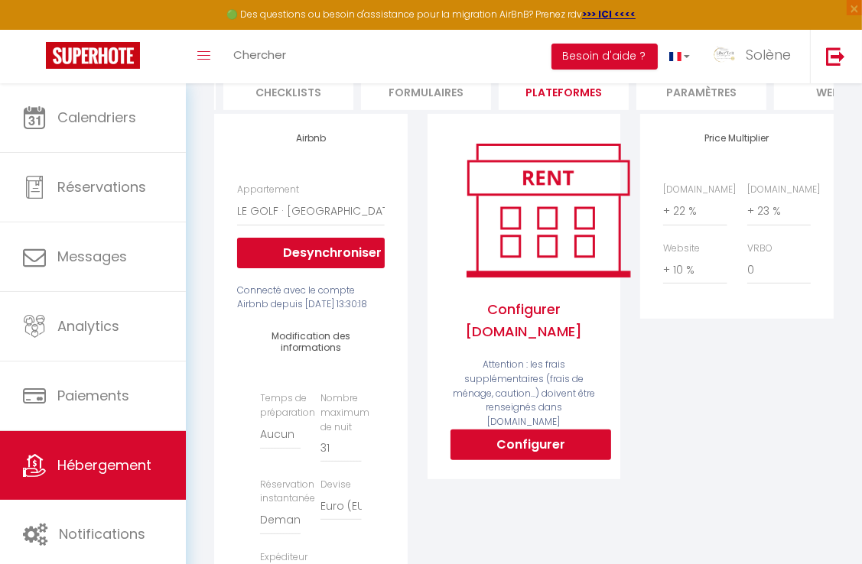
scroll to position [382, 0]
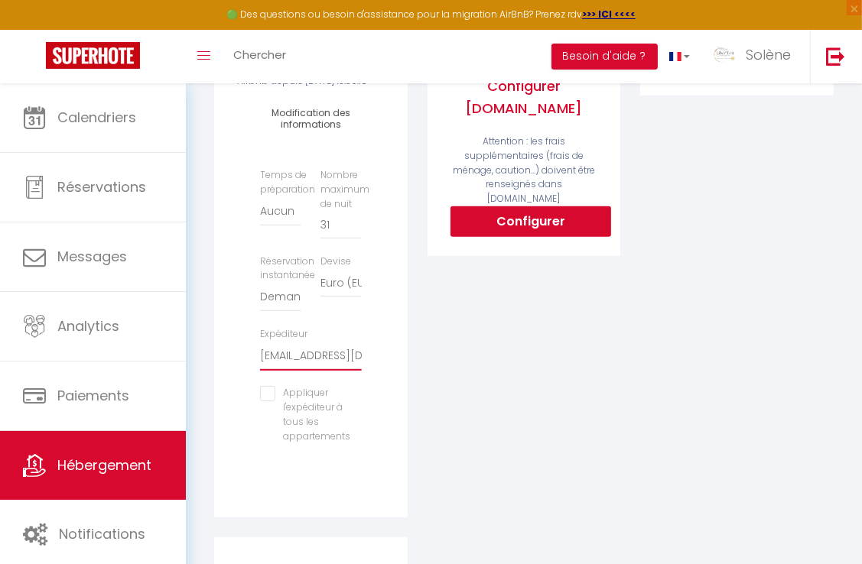
click at [281, 371] on select "[EMAIL_ADDRESS][DOMAIN_NAME] [PERSON_NAME][EMAIL_ADDRESS][DOMAIN_NAME] [EMAIL_A…" at bounding box center [310, 356] width 101 height 29
click at [260, 367] on select "[EMAIL_ADDRESS][DOMAIN_NAME] [PERSON_NAME][EMAIL_ADDRESS][DOMAIN_NAME] [EMAIL_A…" at bounding box center [310, 356] width 101 height 29
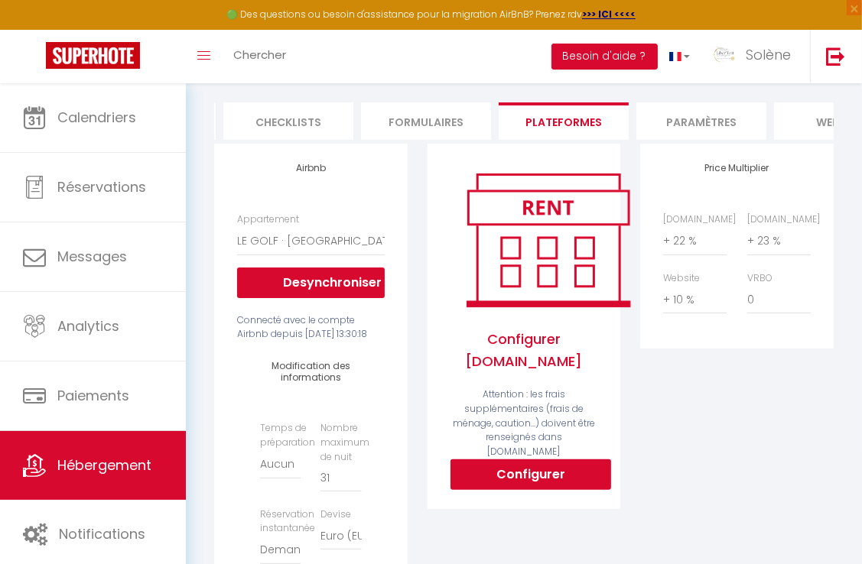
scroll to position [0, 0]
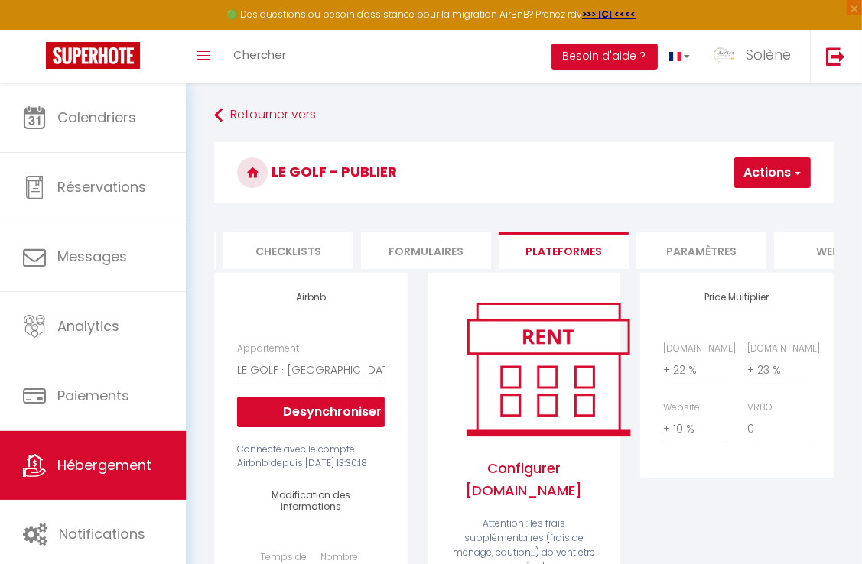
click at [751, 168] on button "Actions" at bounding box center [772, 173] width 76 height 31
click at [756, 210] on link "Enregistrer" at bounding box center [749, 207] width 121 height 20
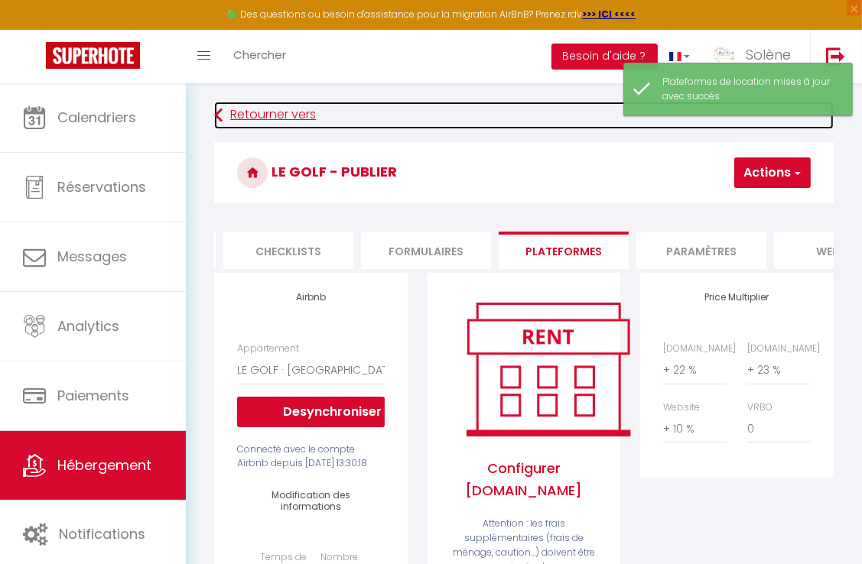
click at [263, 113] on link "Retourner vers" at bounding box center [523, 116] width 619 height 28
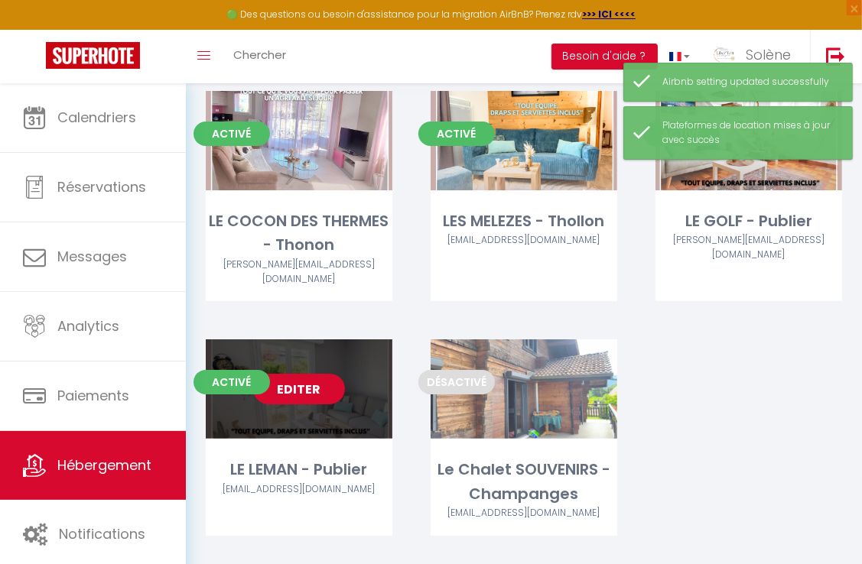
scroll to position [119, 0]
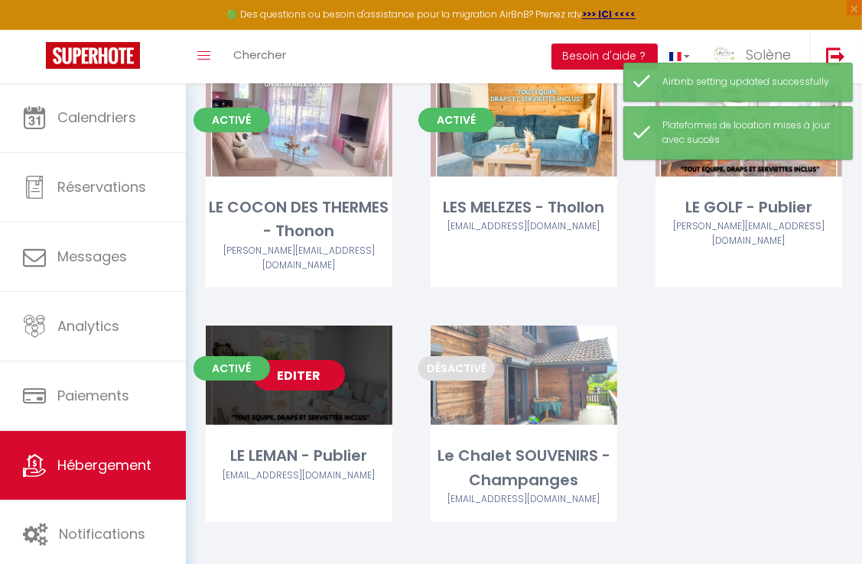
click at [296, 369] on link "Editer" at bounding box center [299, 375] width 92 height 31
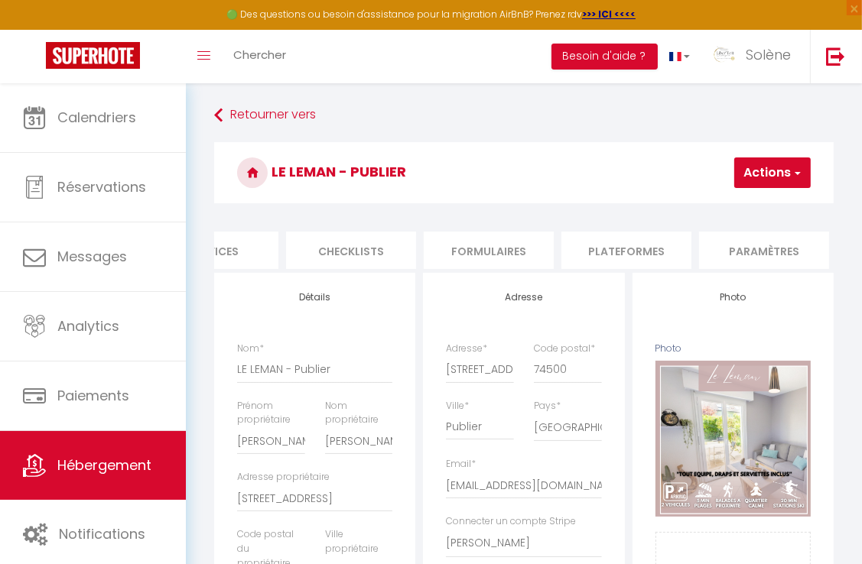
scroll to position [0, 437]
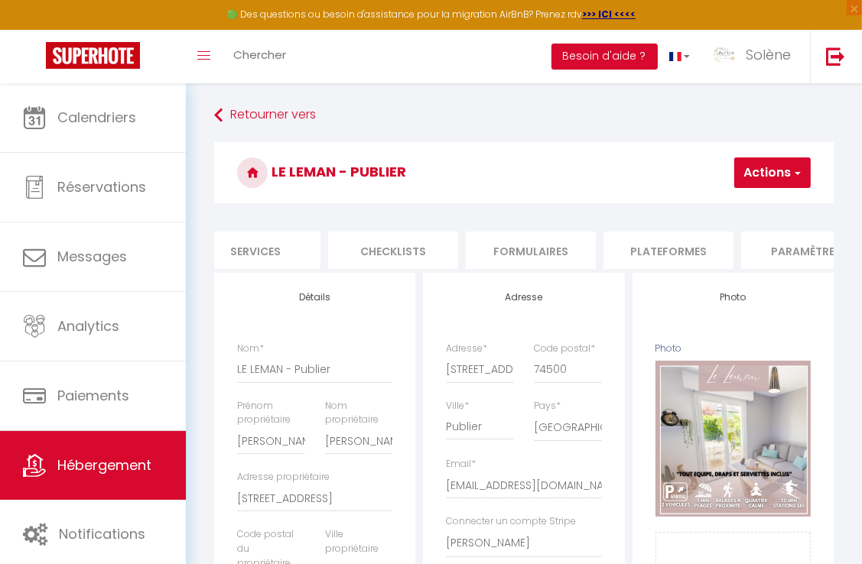
click at [678, 242] on li "Plateformes" at bounding box center [668, 250] width 130 height 37
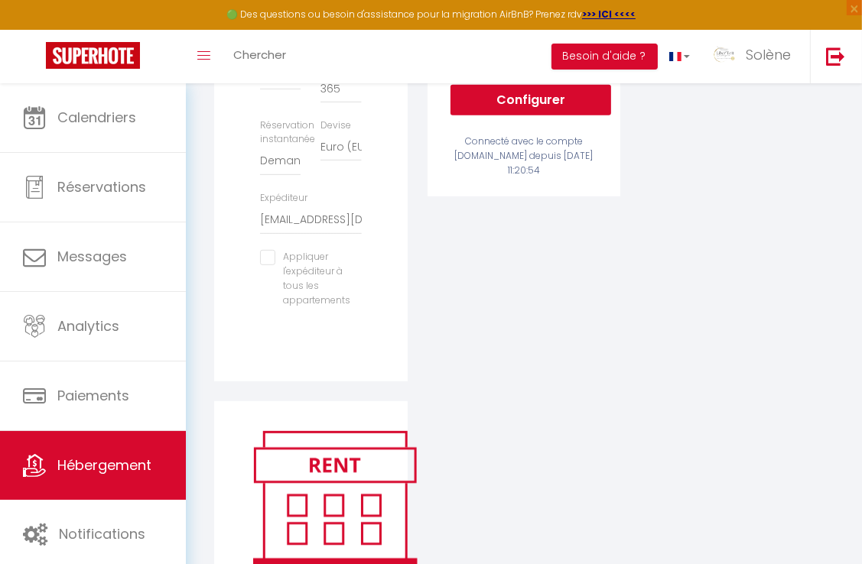
scroll to position [535, 0]
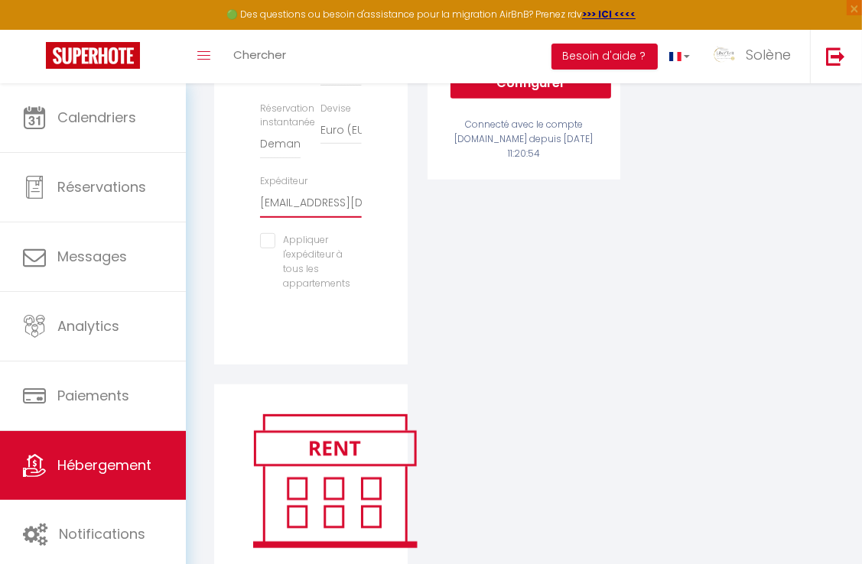
click at [309, 218] on select "[EMAIL_ADDRESS][DOMAIN_NAME] [PERSON_NAME][EMAIL_ADDRESS][DOMAIN_NAME] [EMAIL_A…" at bounding box center [310, 203] width 101 height 29
click at [260, 214] on select "[EMAIL_ADDRESS][DOMAIN_NAME] [PERSON_NAME][EMAIL_ADDRESS][DOMAIN_NAME] [EMAIL_A…" at bounding box center [310, 203] width 101 height 29
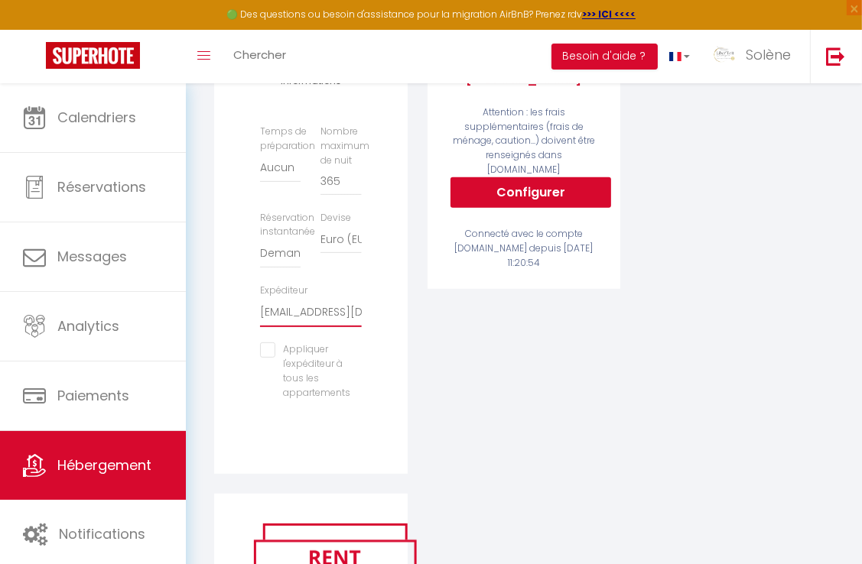
scroll to position [0, 0]
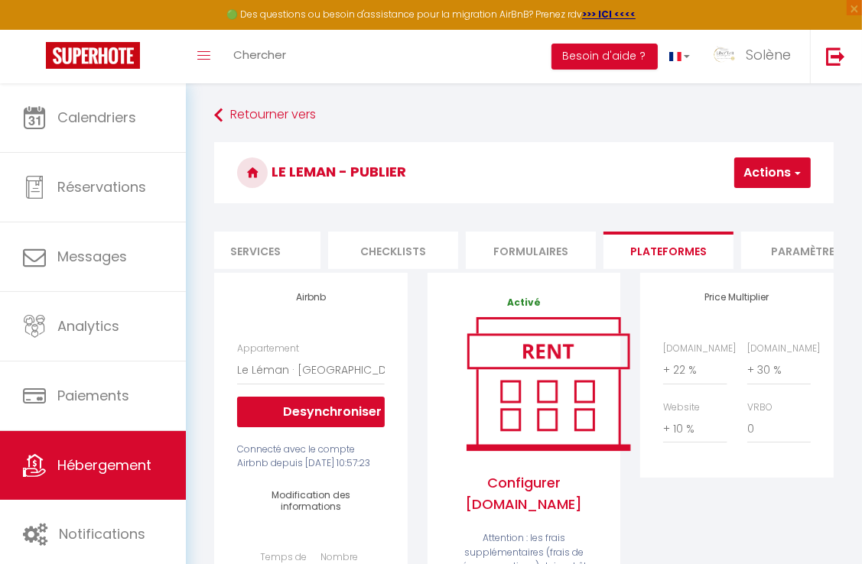
click at [767, 174] on button "Actions" at bounding box center [772, 173] width 76 height 31
click at [771, 200] on link "Enregistrer" at bounding box center [749, 207] width 121 height 20
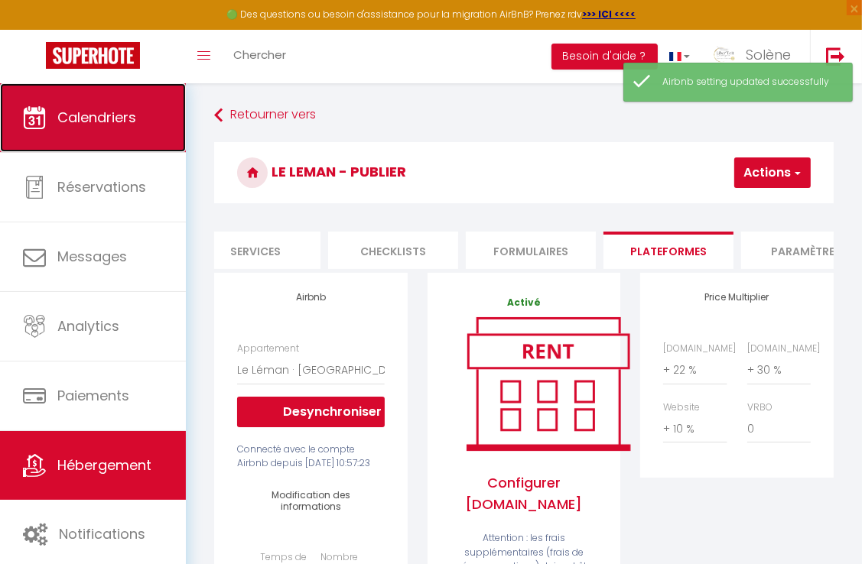
click at [107, 125] on span "Calendriers" at bounding box center [96, 117] width 79 height 19
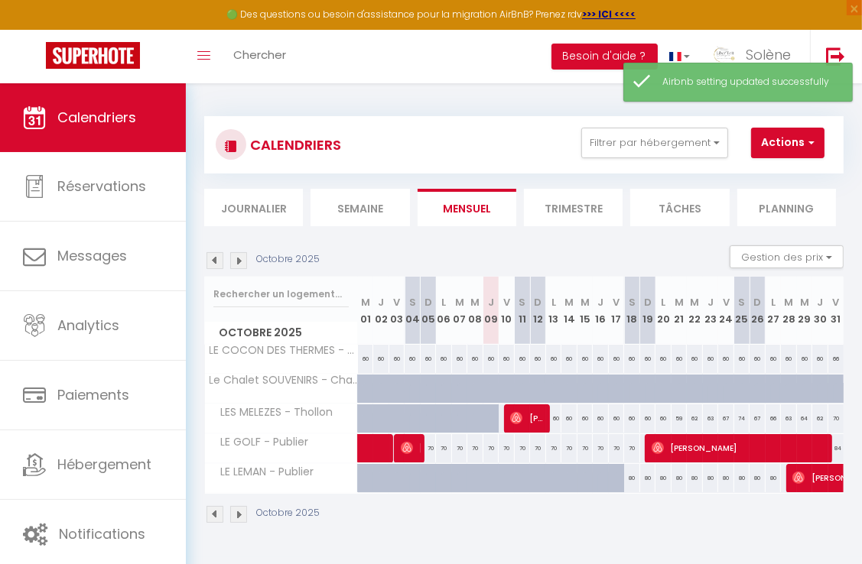
click at [213, 264] on img at bounding box center [214, 260] width 17 height 17
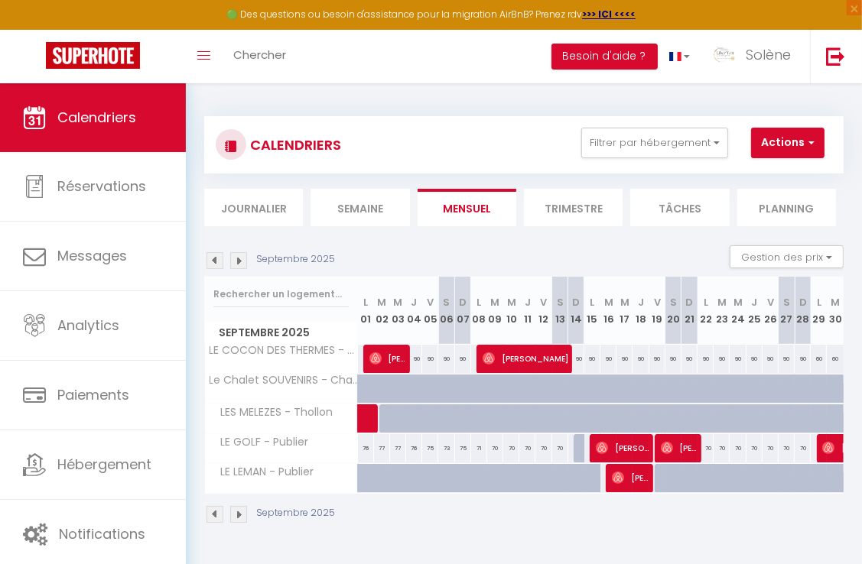
click at [235, 262] on img at bounding box center [238, 260] width 17 height 17
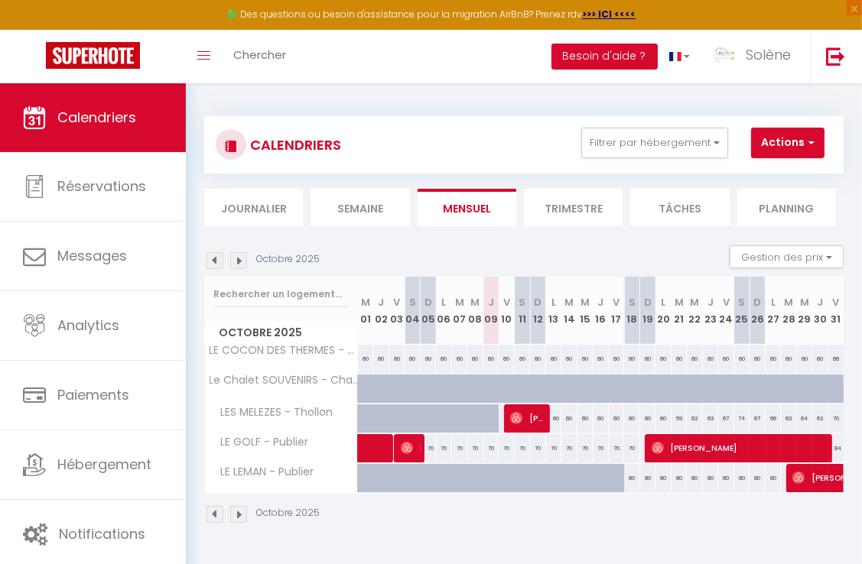
click at [217, 259] on img at bounding box center [214, 260] width 17 height 17
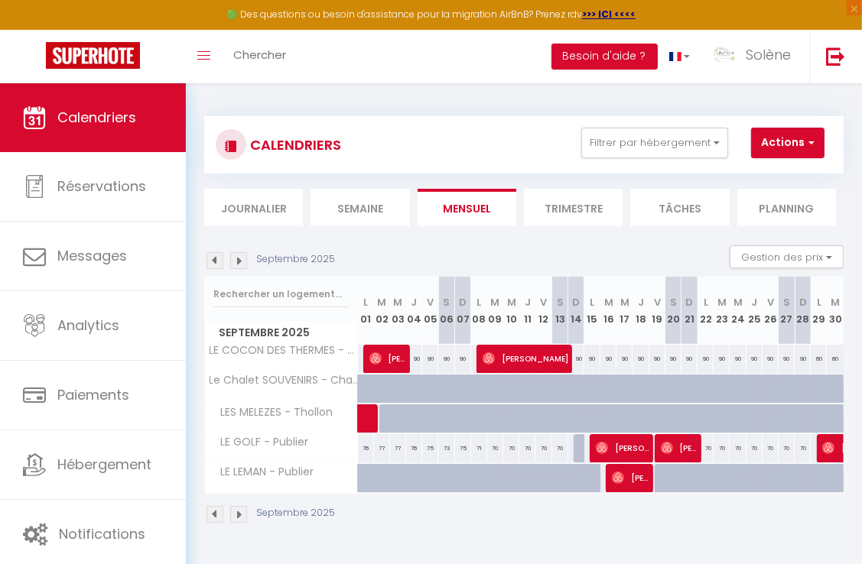
click at [217, 259] on img at bounding box center [214, 260] width 17 height 17
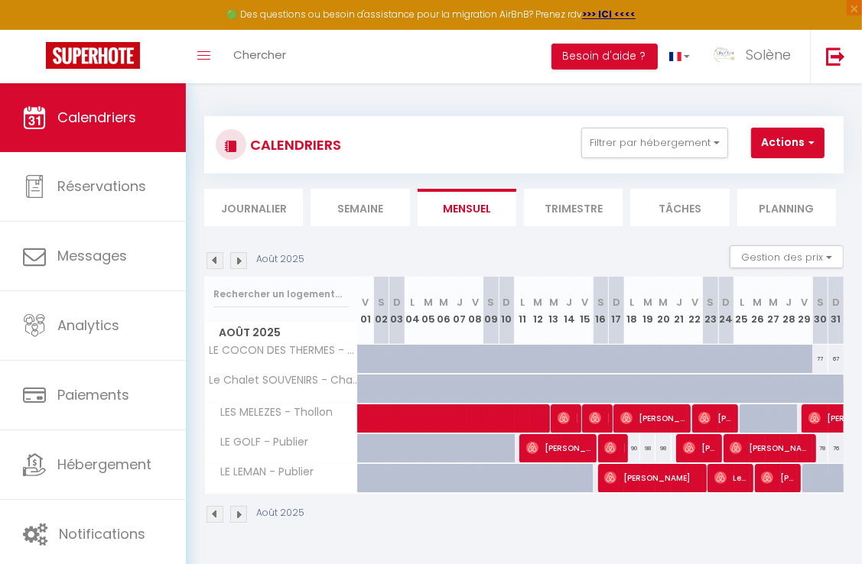
click at [217, 259] on img at bounding box center [214, 260] width 17 height 17
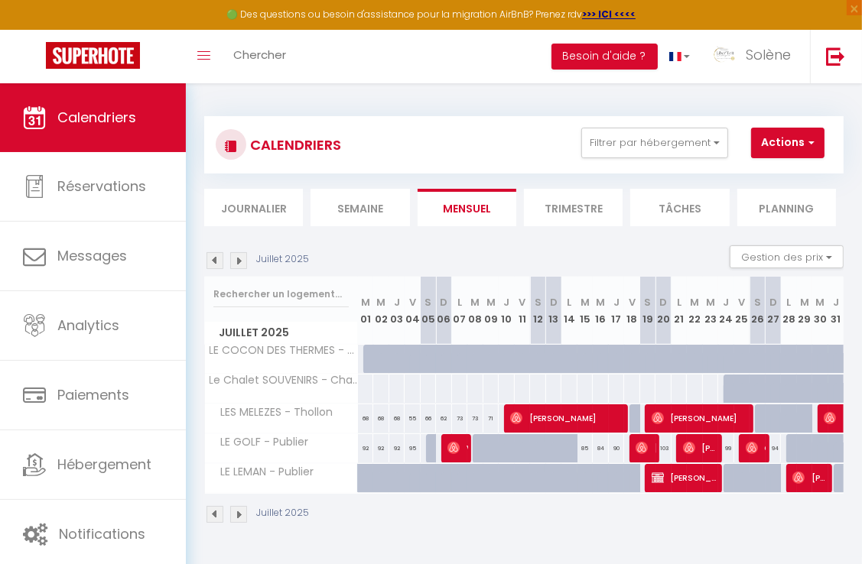
click at [211, 259] on img at bounding box center [214, 260] width 17 height 17
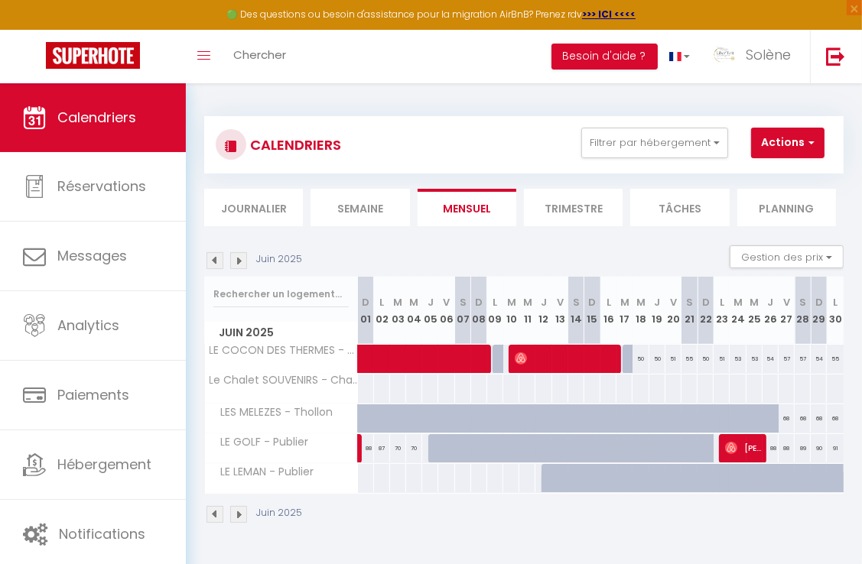
click at [236, 265] on img at bounding box center [238, 260] width 17 height 17
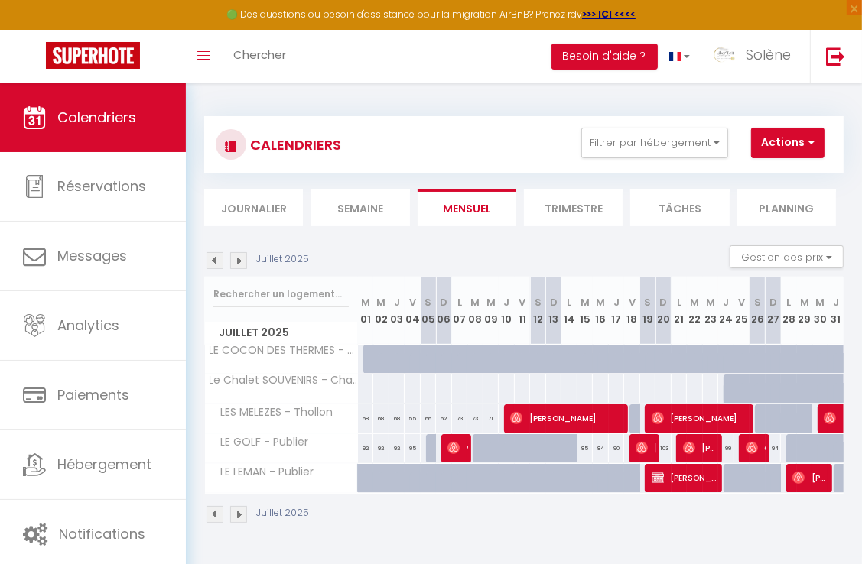
click at [236, 265] on img at bounding box center [238, 260] width 17 height 17
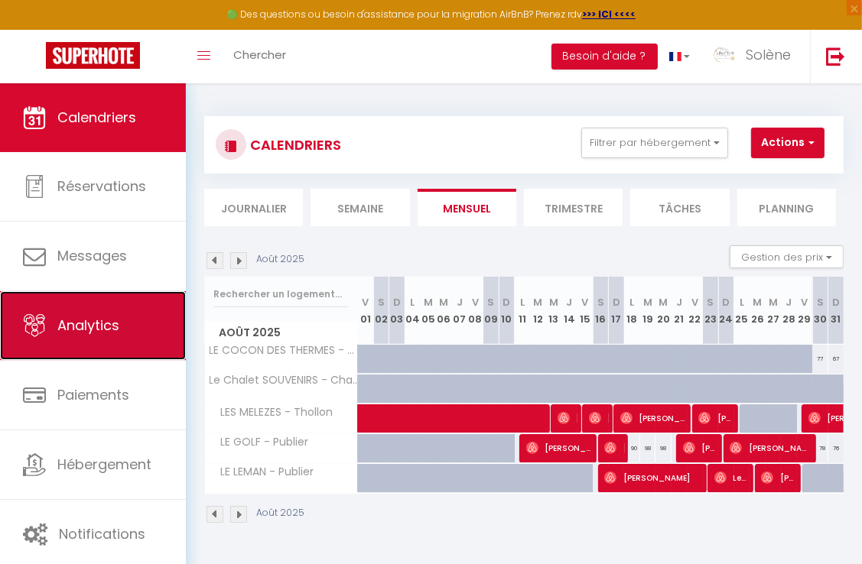
click at [132, 337] on link "Analytics" at bounding box center [93, 325] width 186 height 69
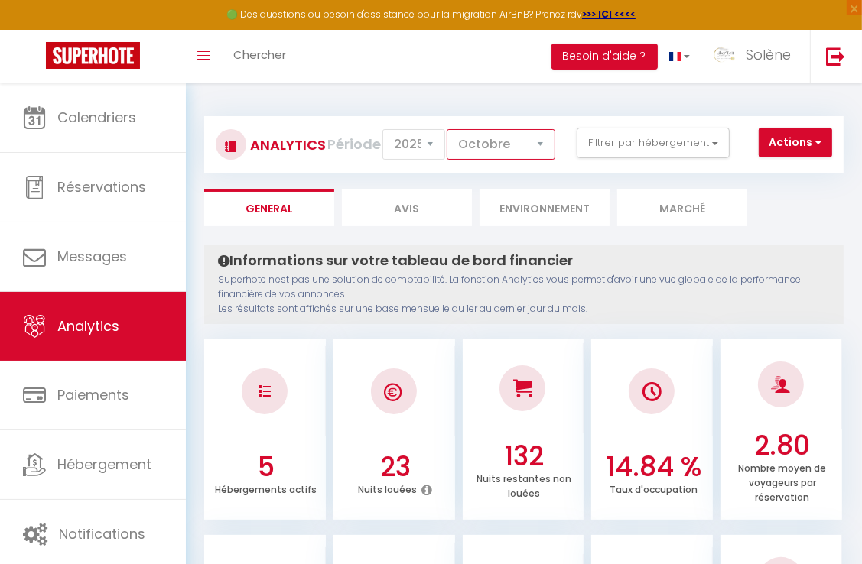
click at [513, 145] on select "[PERSON_NAME] Mars Avril Mai Juin Juillet Août Septembre Octobre Novembre Décem…" at bounding box center [501, 144] width 109 height 31
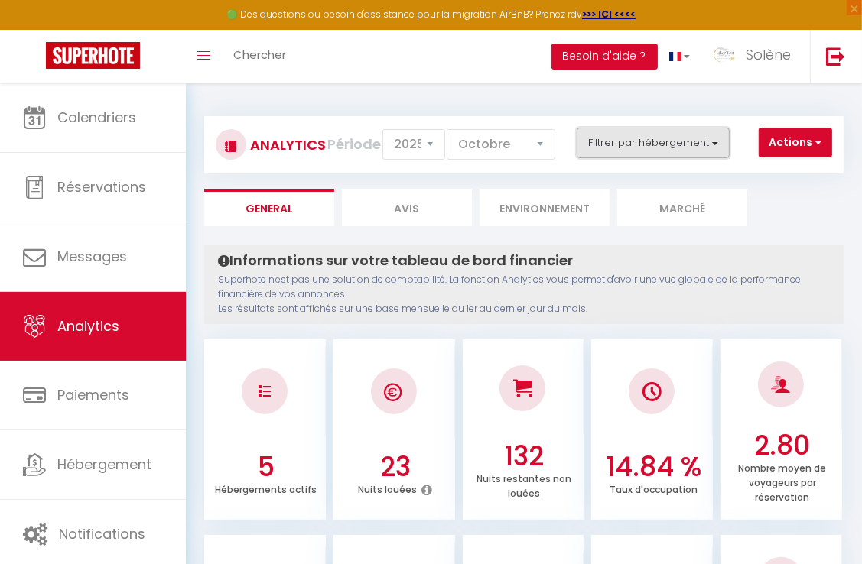
click at [623, 146] on button "Filtrer par hébergement" at bounding box center [653, 143] width 153 height 31
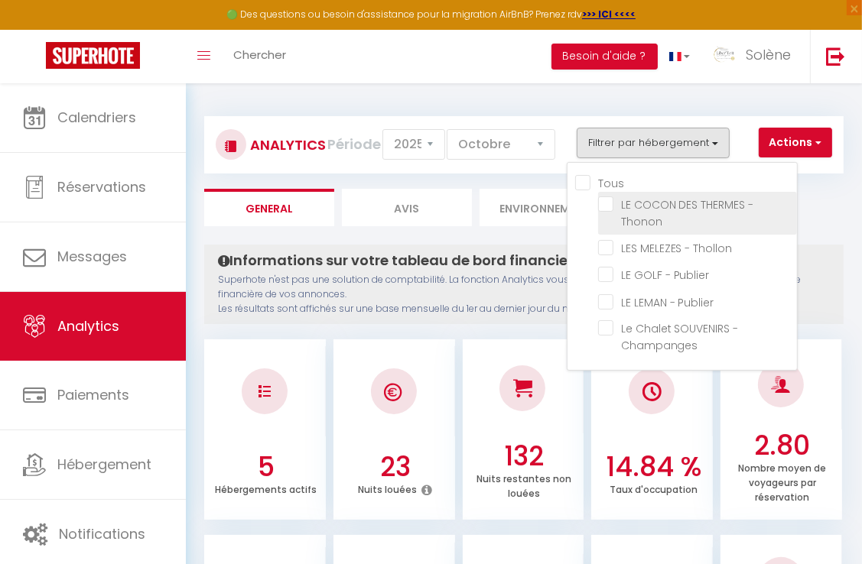
click at [610, 210] on Thonon "checkbox" at bounding box center [697, 204] width 199 height 15
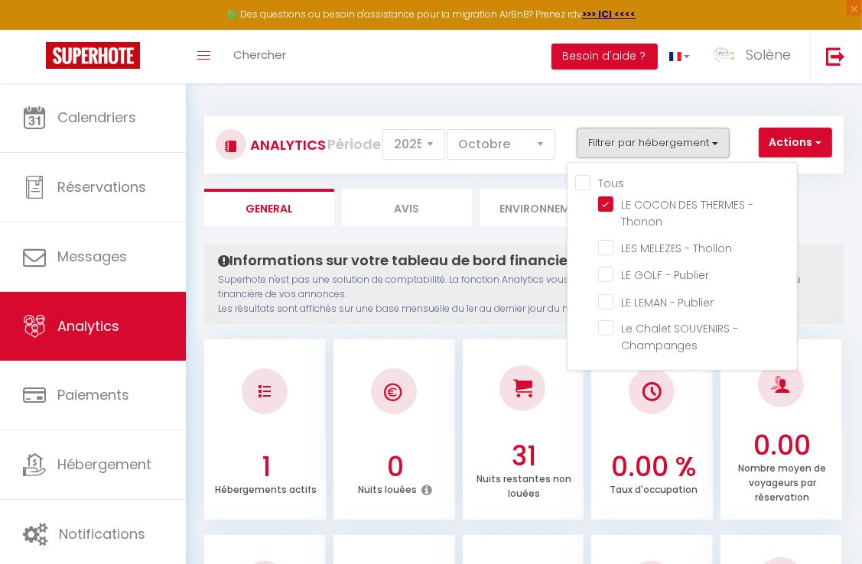
click at [562, 102] on div "Analytics Actions Génération SuperConciergerie Génération SuperAnalyzer Générat…" at bounding box center [523, 138] width 639 height 72
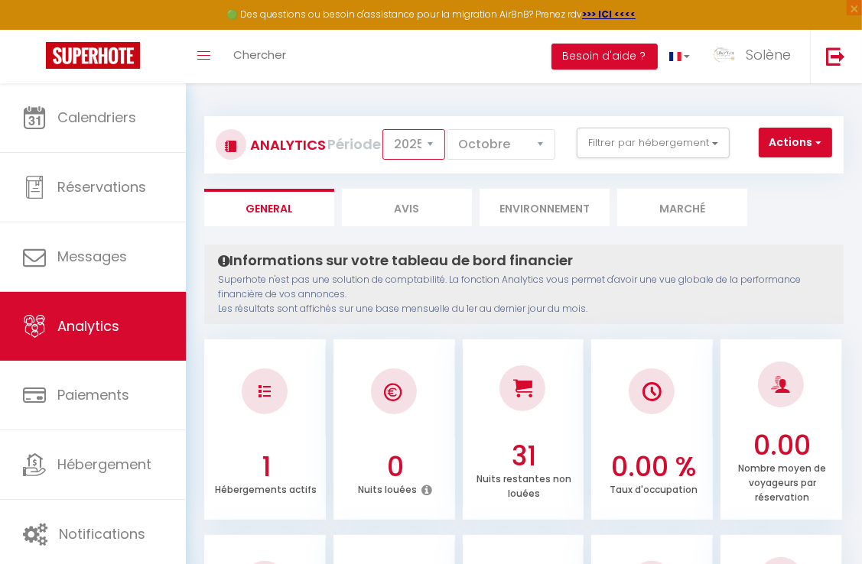
click at [428, 138] on select "2014 2015 2016 2017 2018 2019 2020 2021 2022 2023 2024 2025 2026 2027" at bounding box center [413, 144] width 63 height 31
click at [516, 141] on select "[PERSON_NAME] Mars Avril Mai Juin Juillet Août Septembre Octobre Novembre Décem…" at bounding box center [501, 144] width 109 height 31
click at [830, 208] on ul "General Avis Environnement Marché" at bounding box center [523, 207] width 639 height 37
click at [443, 207] on li "Avis" at bounding box center [407, 207] width 130 height 37
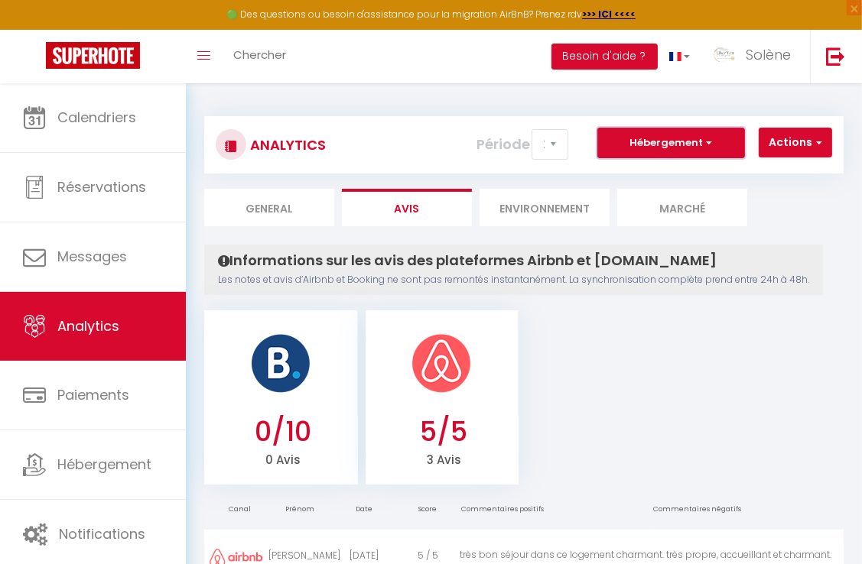
click at [707, 141] on span "button" at bounding box center [707, 142] width 9 height 15
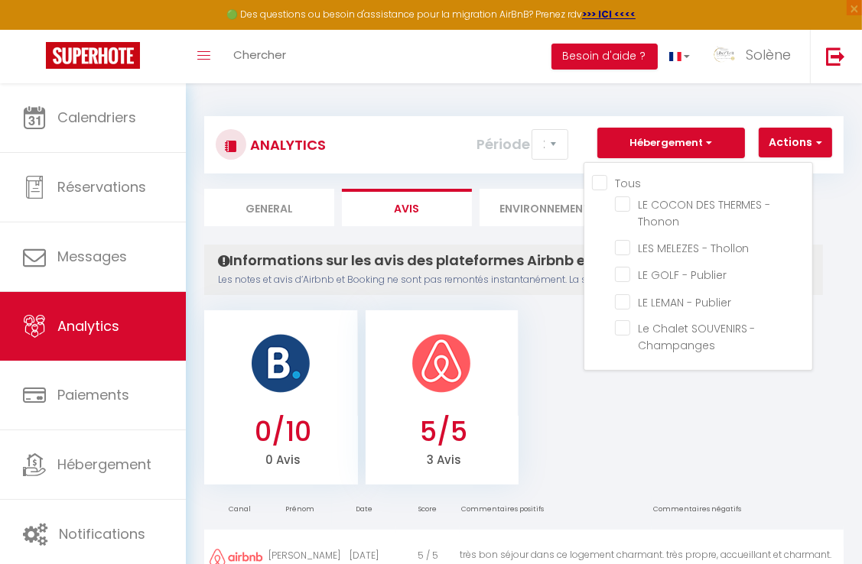
click at [601, 179] on input "Tous" at bounding box center [702, 181] width 220 height 15
click at [560, 402] on ul "0/10 0 Avis 5/5 3 Avis" at bounding box center [523, 396] width 639 height 178
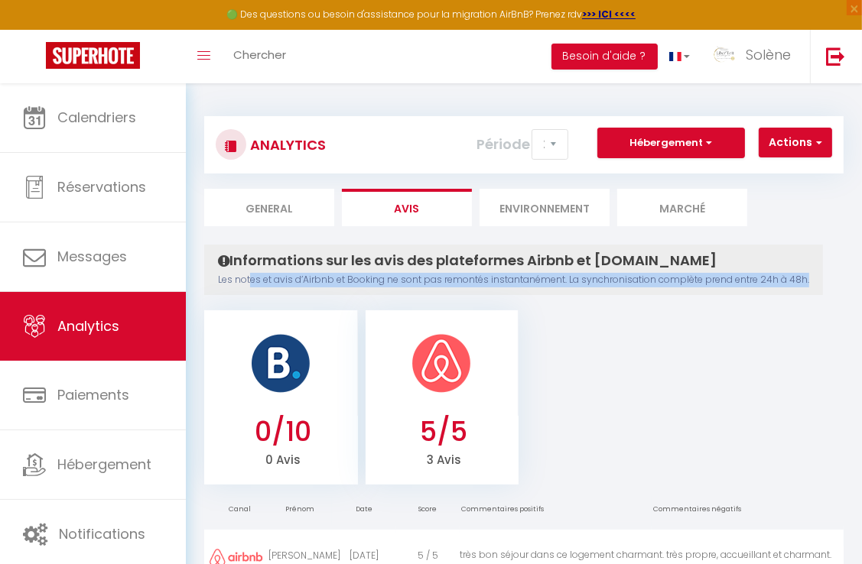
drag, startPoint x: 252, startPoint y: 283, endPoint x: 814, endPoint y: 279, distance: 562.1
click at [814, 279] on div "Informations sur les avis des plateformes Airbnb et [DOMAIN_NAME] Les notes et …" at bounding box center [513, 270] width 619 height 50
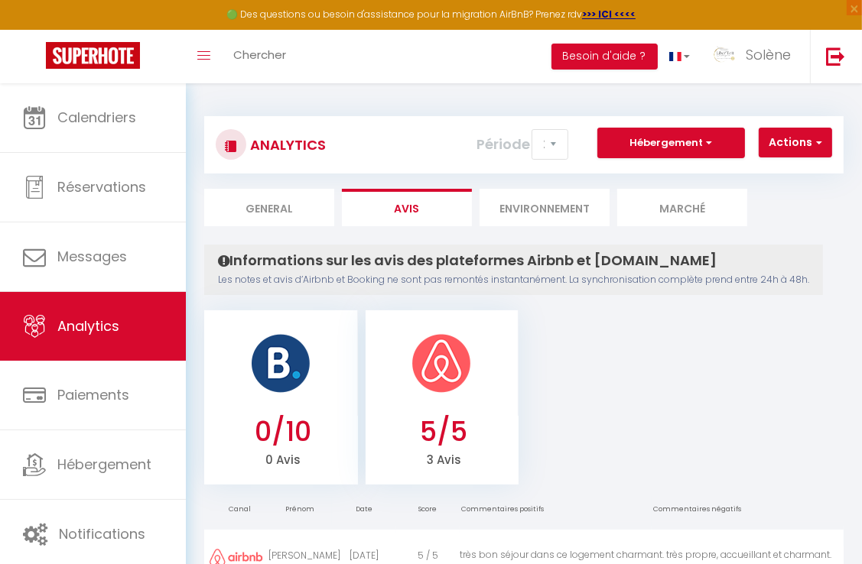
drag, startPoint x: 814, startPoint y: 279, endPoint x: 805, endPoint y: 375, distance: 96.0
click at [805, 375] on ul "0/10 0 Avis 5/5 3 Avis" at bounding box center [523, 396] width 639 height 178
click at [816, 138] on span "button" at bounding box center [816, 142] width 9 height 15
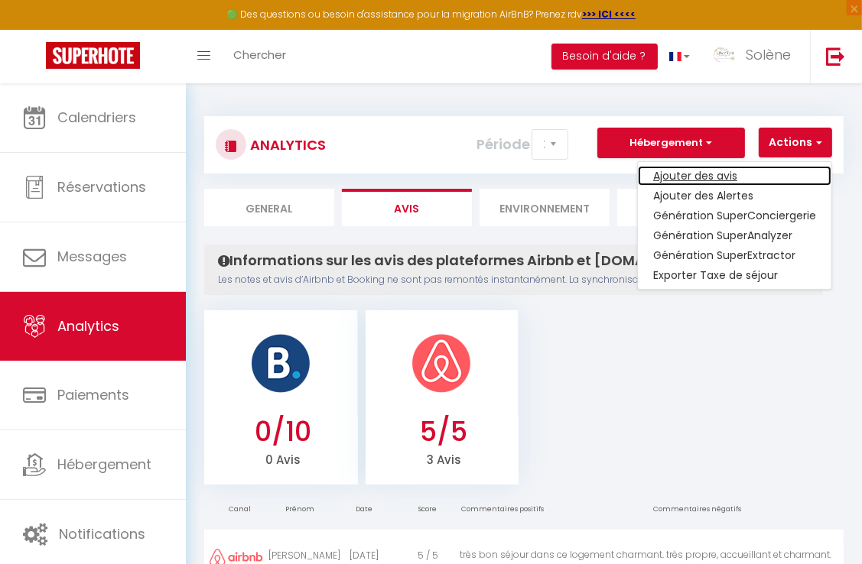
click at [695, 177] on link "Ajouter des avis" at bounding box center [734, 176] width 193 height 20
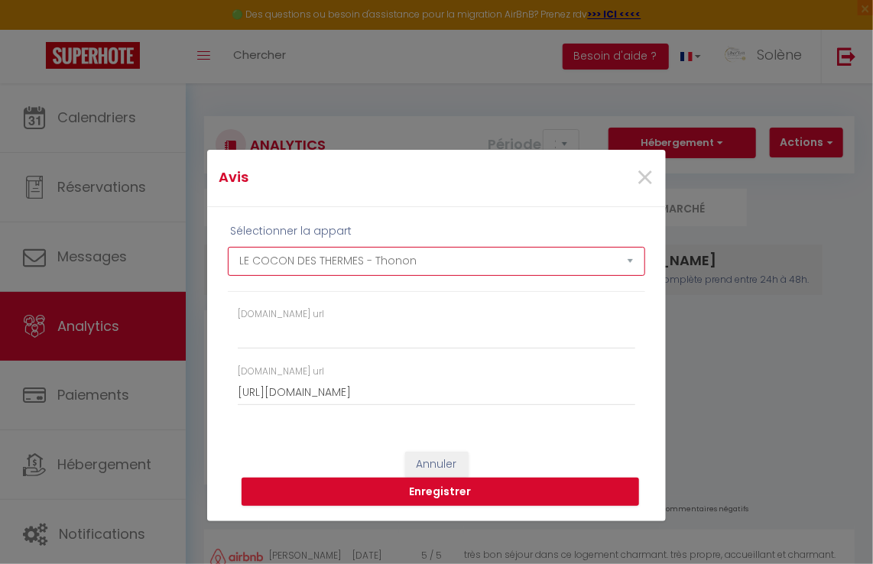
click at [453, 264] on select "LE COCON DES THERMES - Thonon LES MELEZES - Thollon LE GOLF - Publier LE LEMAN …" at bounding box center [437, 261] width 418 height 29
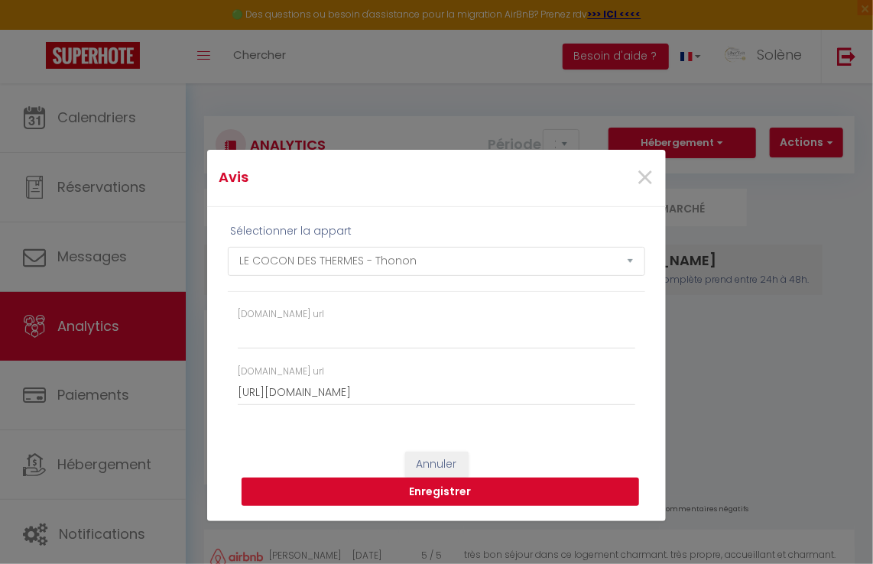
click at [471, 497] on button "Enregistrer" at bounding box center [441, 492] width 398 height 29
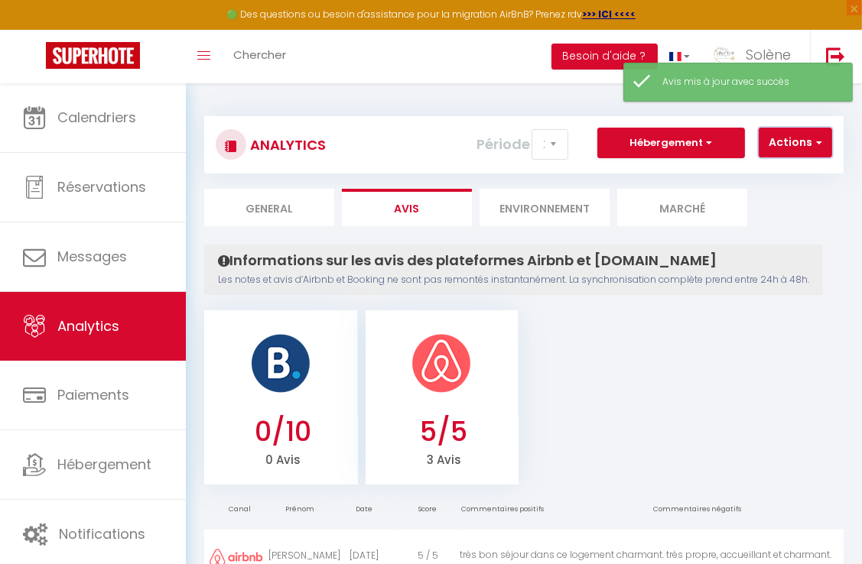
click at [780, 142] on button "Actions" at bounding box center [795, 143] width 73 height 31
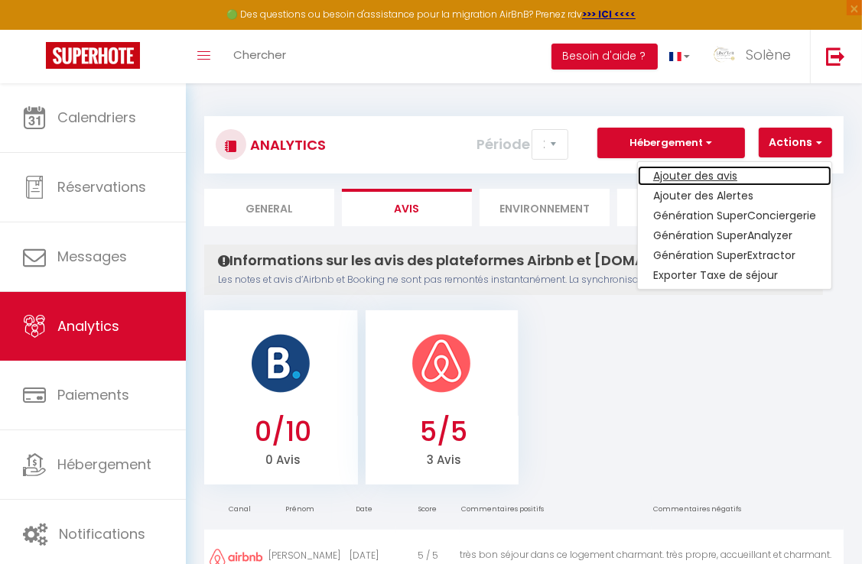
click at [684, 177] on link "Ajouter des avis" at bounding box center [734, 176] width 193 height 20
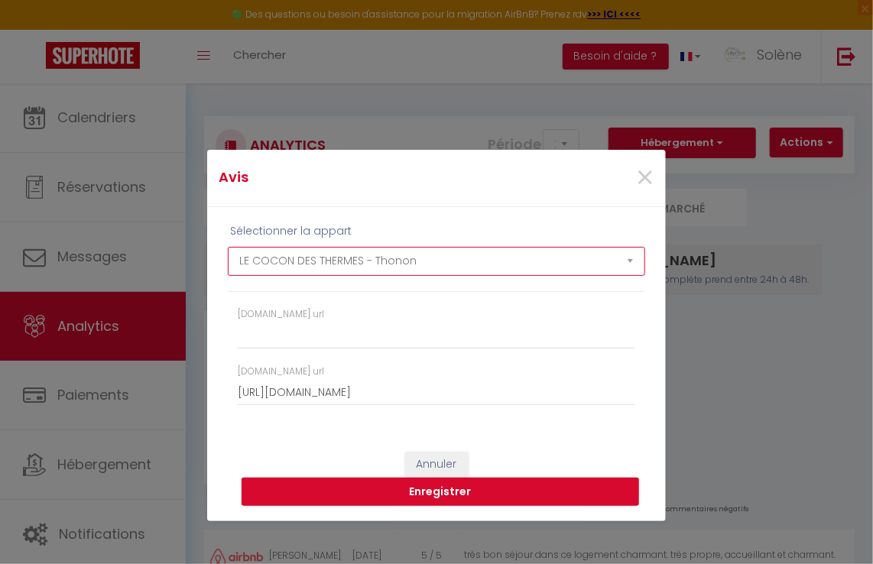
click at [444, 254] on select "LE COCON DES THERMES - Thonon LES MELEZES - Thollon LE GOLF - Publier LE LEMAN …" at bounding box center [437, 261] width 418 height 29
click at [228, 247] on select "LE COCON DES THERMES - Thonon LES MELEZES - Thollon LE GOLF - Publier LE LEMAN …" at bounding box center [437, 261] width 418 height 29
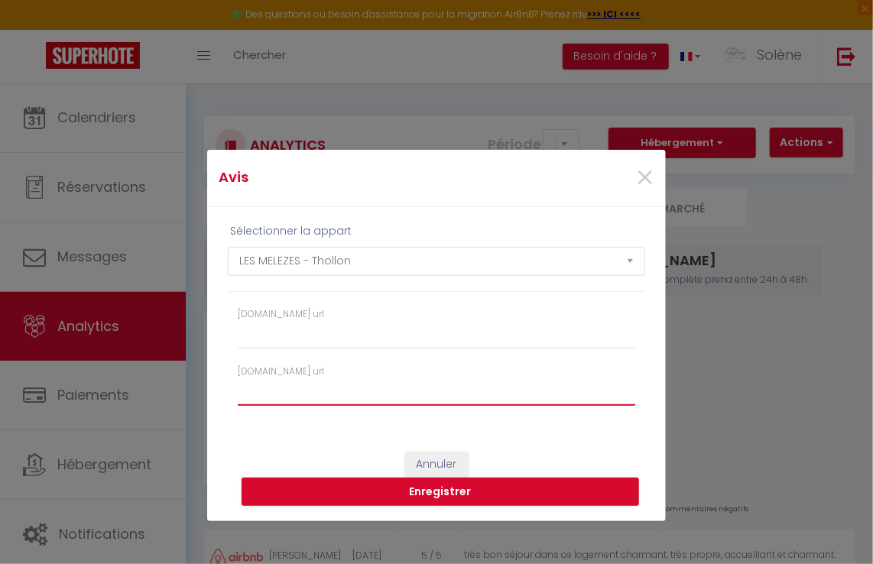
click at [284, 394] on input "[DOMAIN_NAME] url" at bounding box center [437, 393] width 398 height 28
paste input "[URL][DOMAIN_NAME]"
click at [453, 497] on button "Enregistrer" at bounding box center [441, 492] width 398 height 29
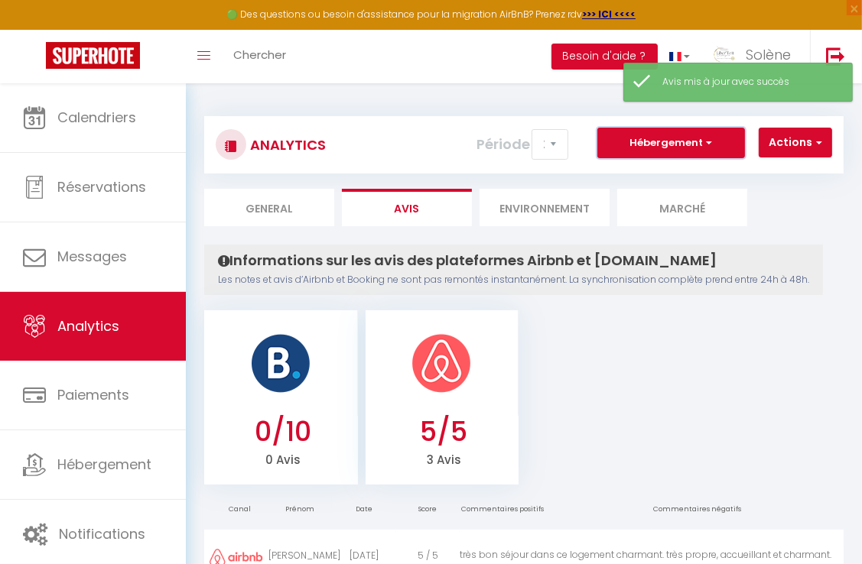
click at [673, 144] on button "Hébergement" at bounding box center [671, 143] width 148 height 31
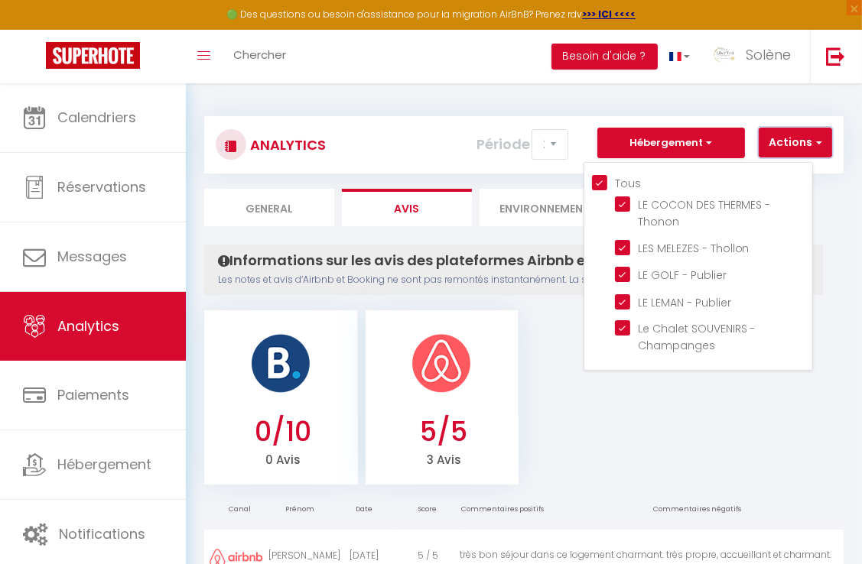
click at [779, 141] on button "Actions" at bounding box center [795, 143] width 73 height 31
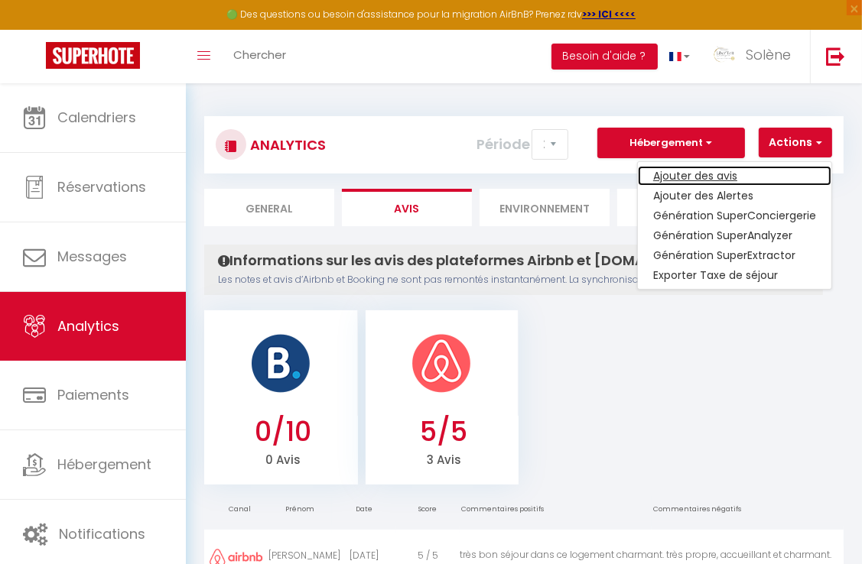
click at [717, 178] on link "Ajouter des avis" at bounding box center [734, 176] width 193 height 20
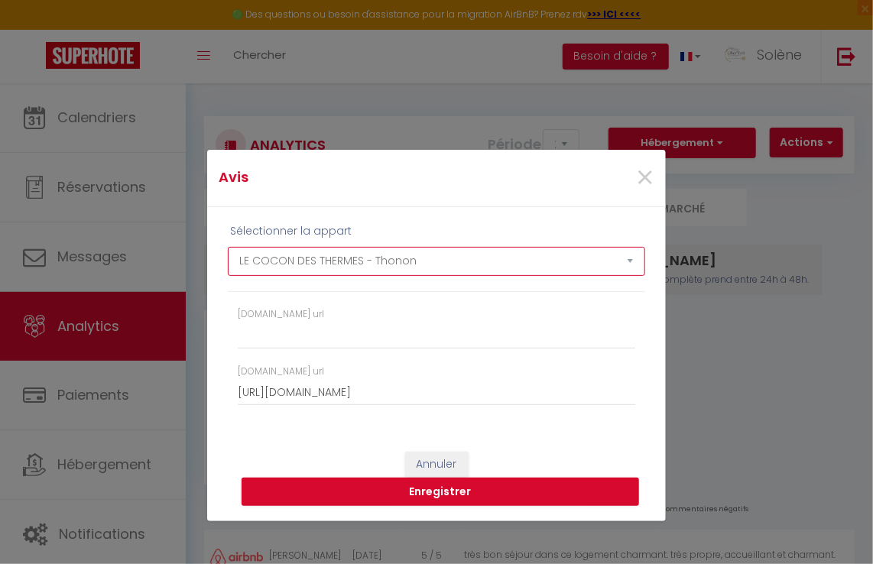
click at [350, 266] on select "LE COCON DES THERMES - Thonon LES MELEZES - Thollon LE GOLF - Publier LE LEMAN …" at bounding box center [437, 261] width 418 height 29
click at [228, 247] on select "LE COCON DES THERMES - Thonon LES MELEZES - Thollon LE GOLF - Publier LE LEMAN …" at bounding box center [437, 261] width 418 height 29
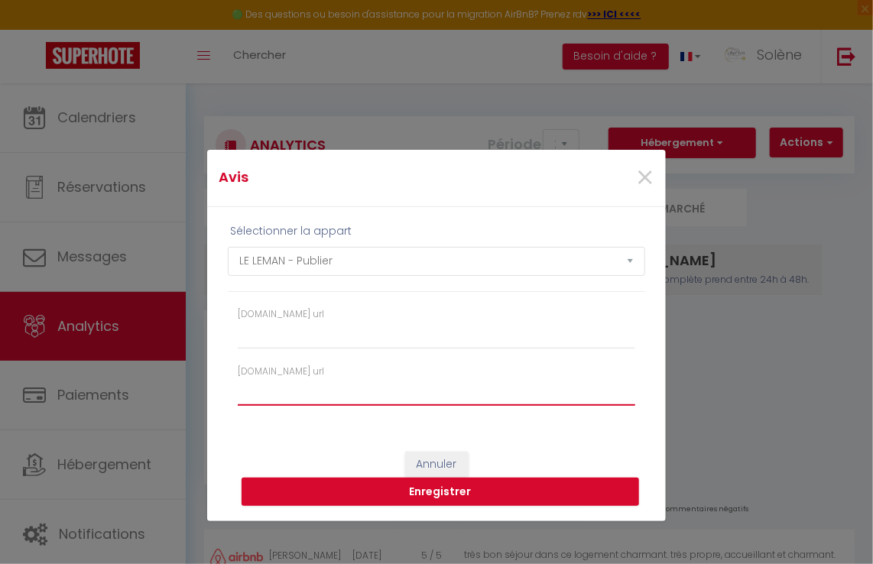
click at [323, 387] on input "[DOMAIN_NAME] url" at bounding box center [437, 393] width 398 height 28
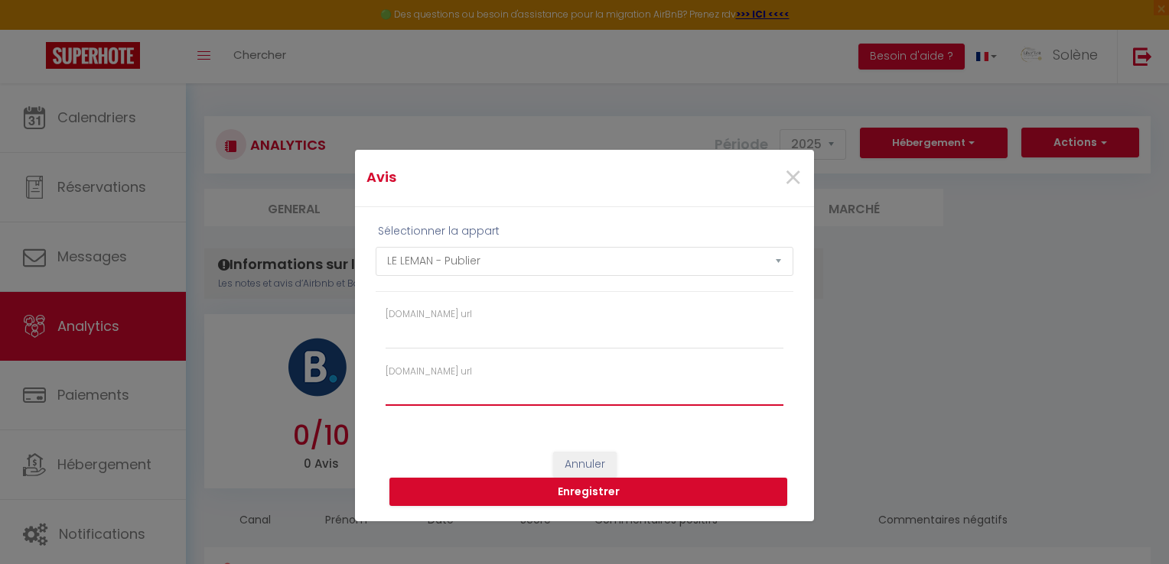
paste input "[URL][DOMAIN_NAME]"
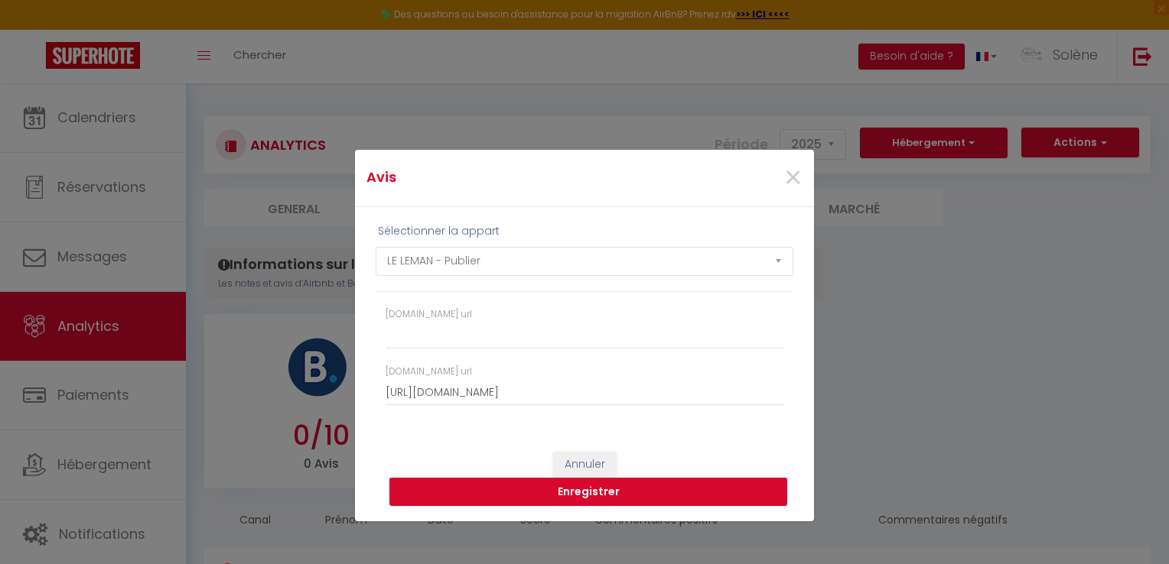
click at [600, 492] on button "Enregistrer" at bounding box center [588, 492] width 398 height 29
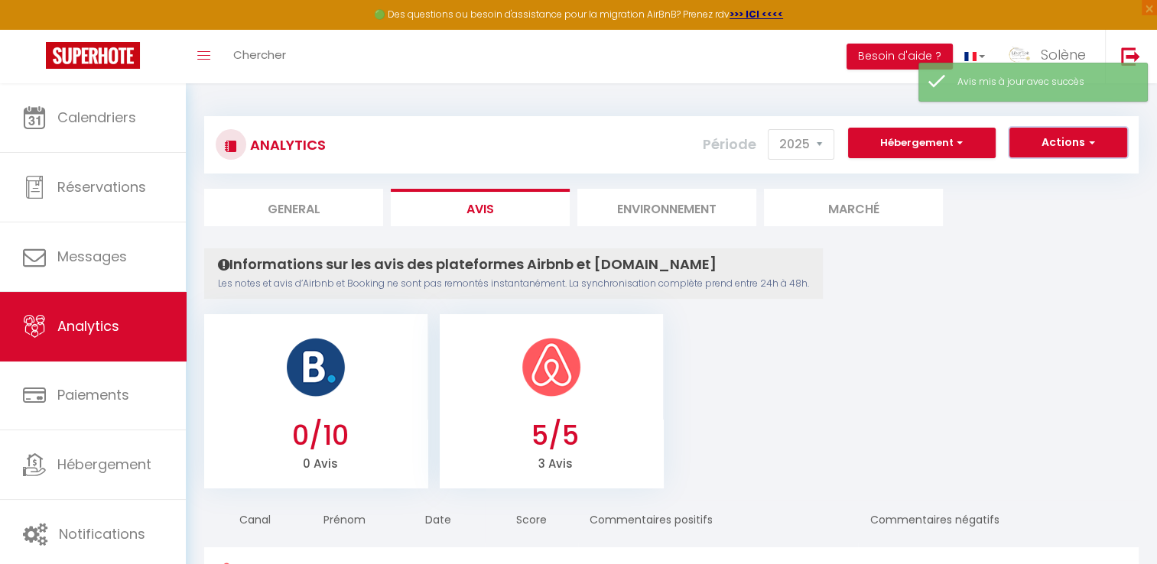
click at [861, 145] on button "Actions" at bounding box center [1069, 143] width 118 height 31
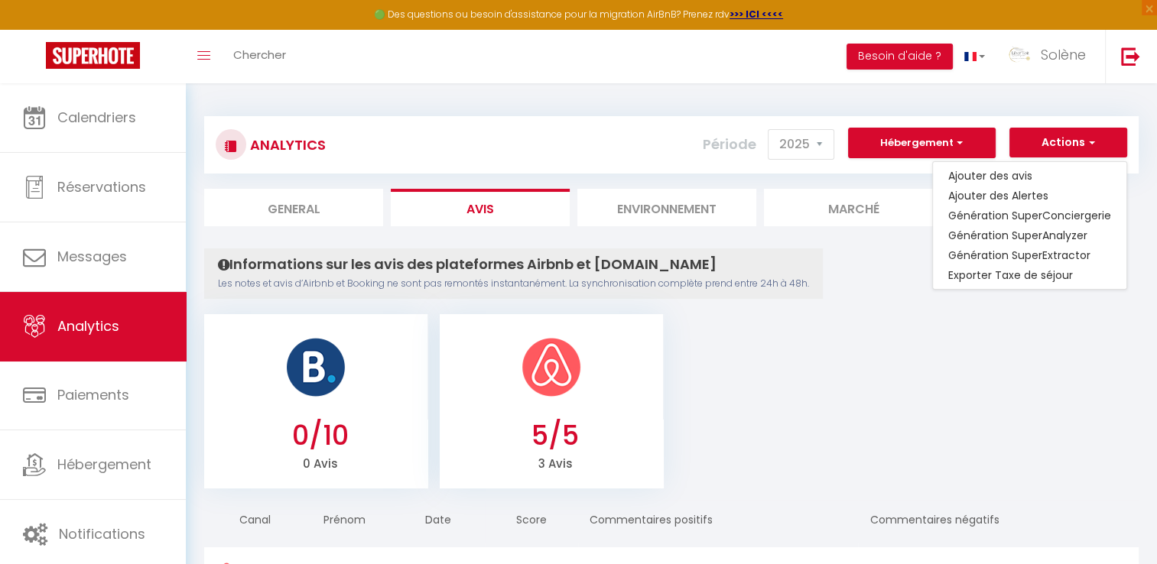
click at [654, 208] on li "Environnement" at bounding box center [666, 207] width 179 height 37
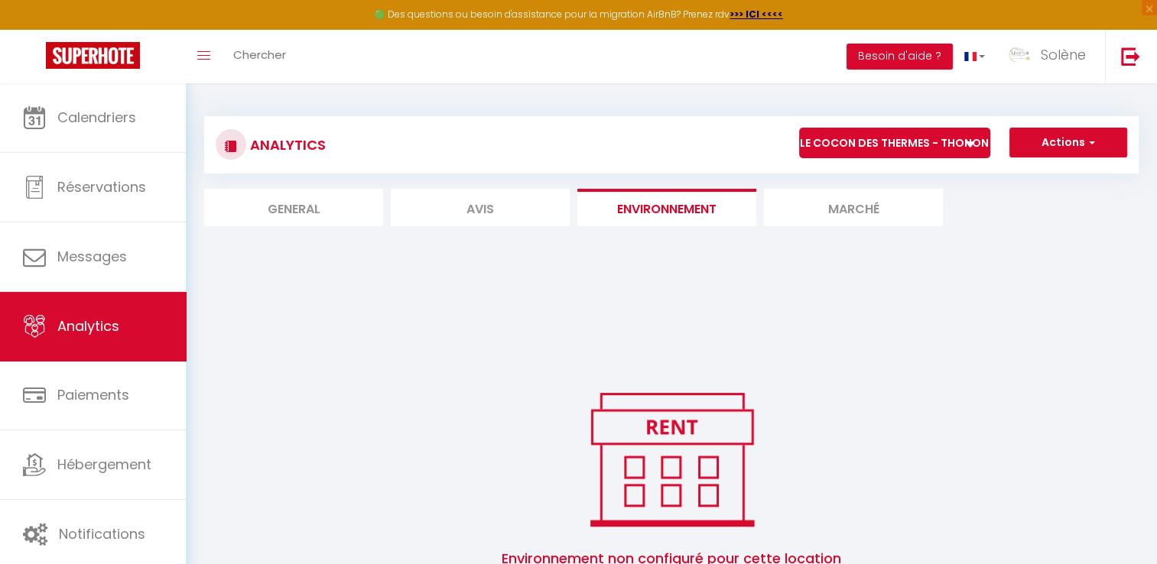
click at [467, 209] on li "Avis" at bounding box center [480, 207] width 179 height 37
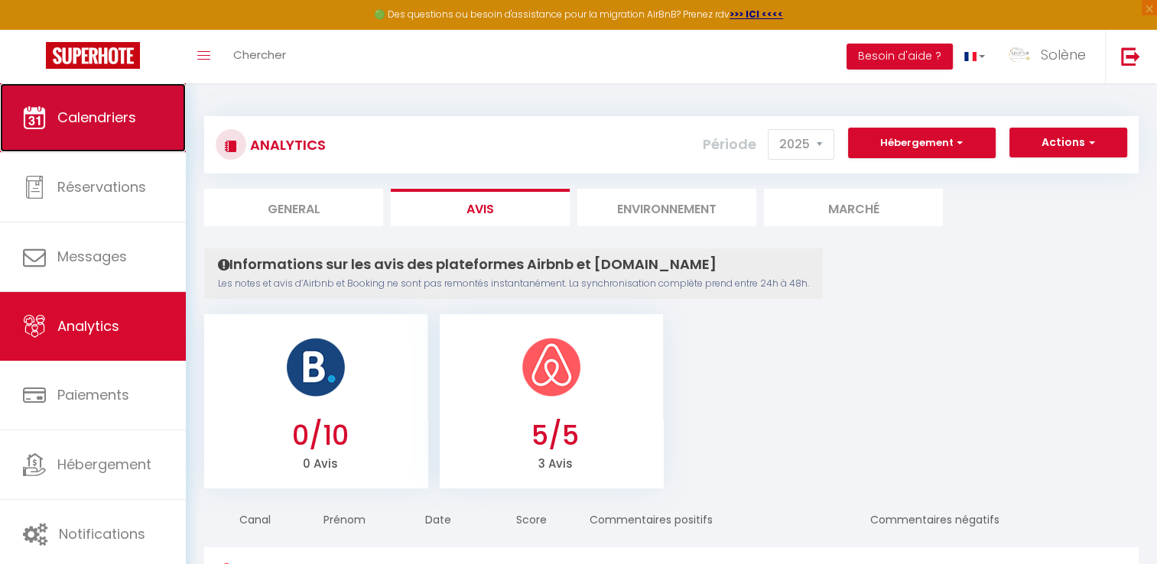
click at [83, 125] on span "Calendriers" at bounding box center [96, 117] width 79 height 19
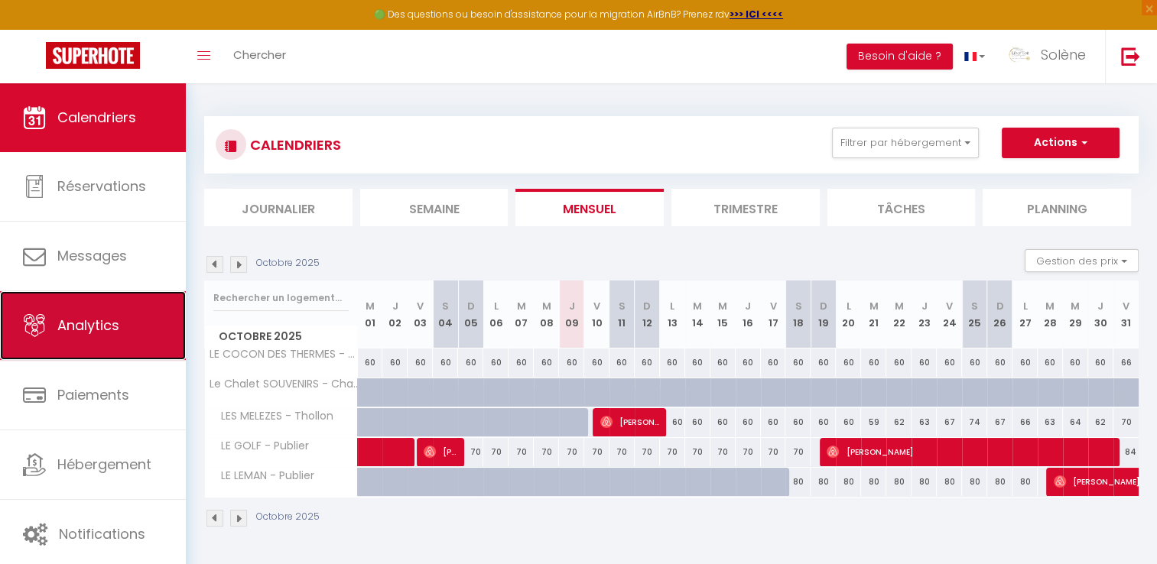
click at [76, 330] on span "Analytics" at bounding box center [88, 325] width 62 height 19
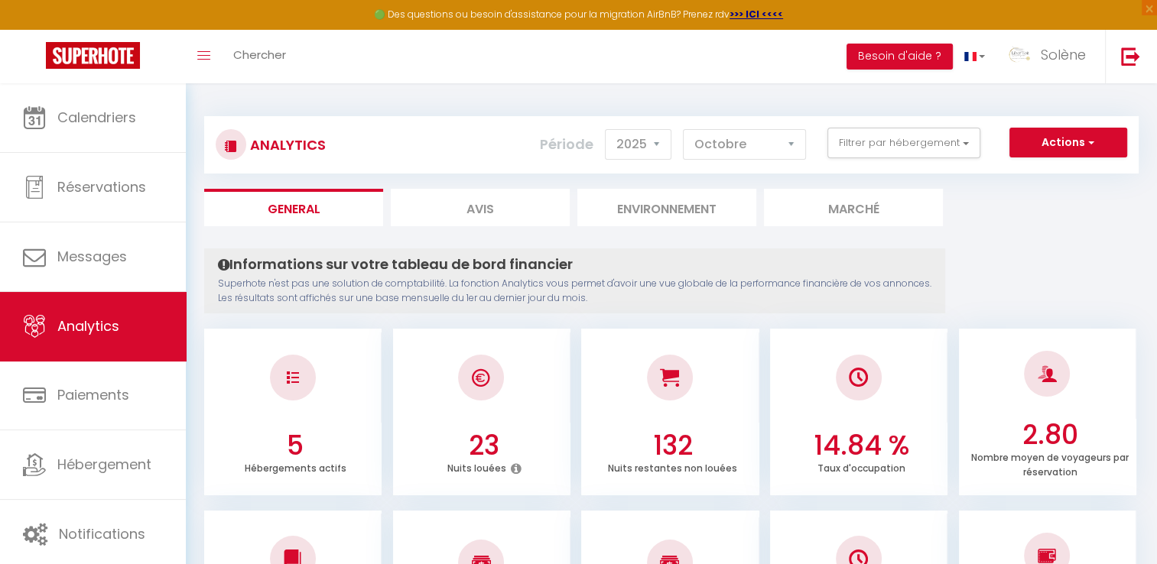
click at [511, 206] on li "Avis" at bounding box center [480, 207] width 179 height 37
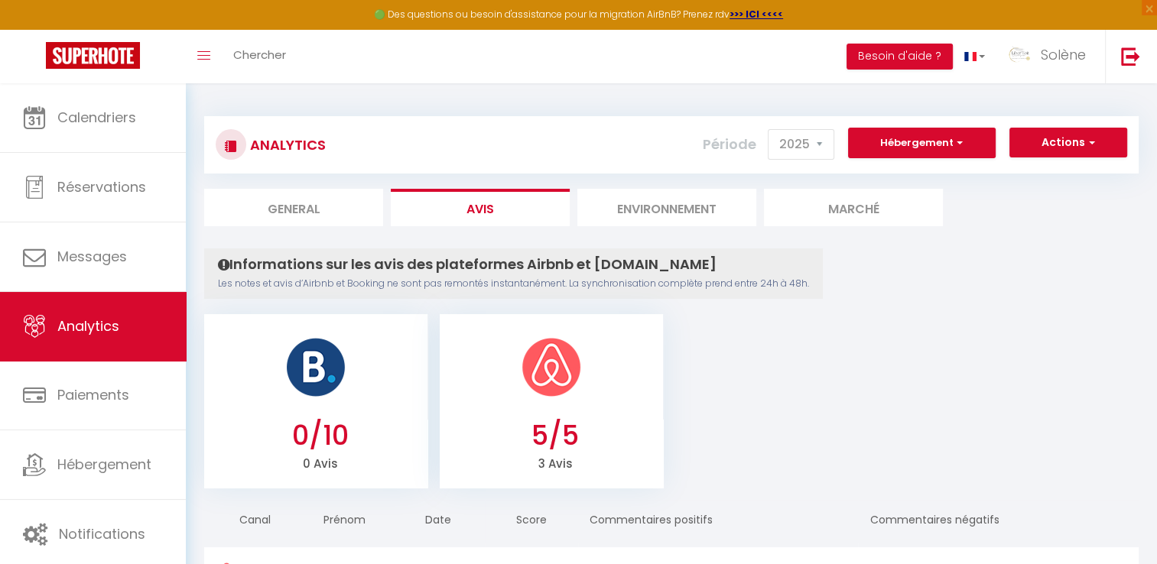
click at [294, 200] on li "General" at bounding box center [293, 207] width 179 height 37
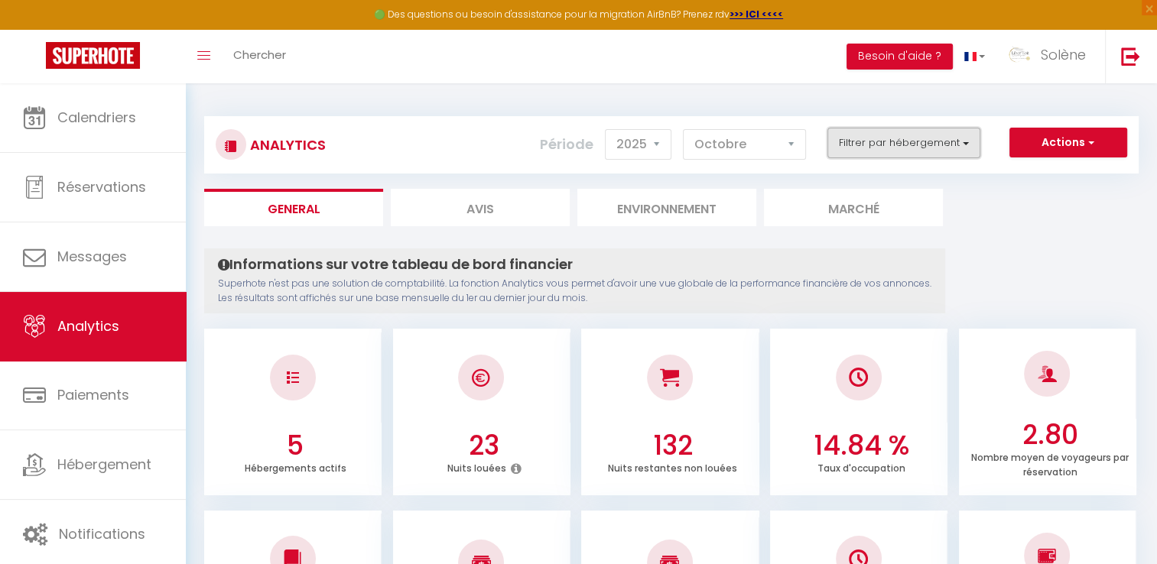
click at [861, 148] on button "Filtrer par hébergement" at bounding box center [904, 143] width 153 height 31
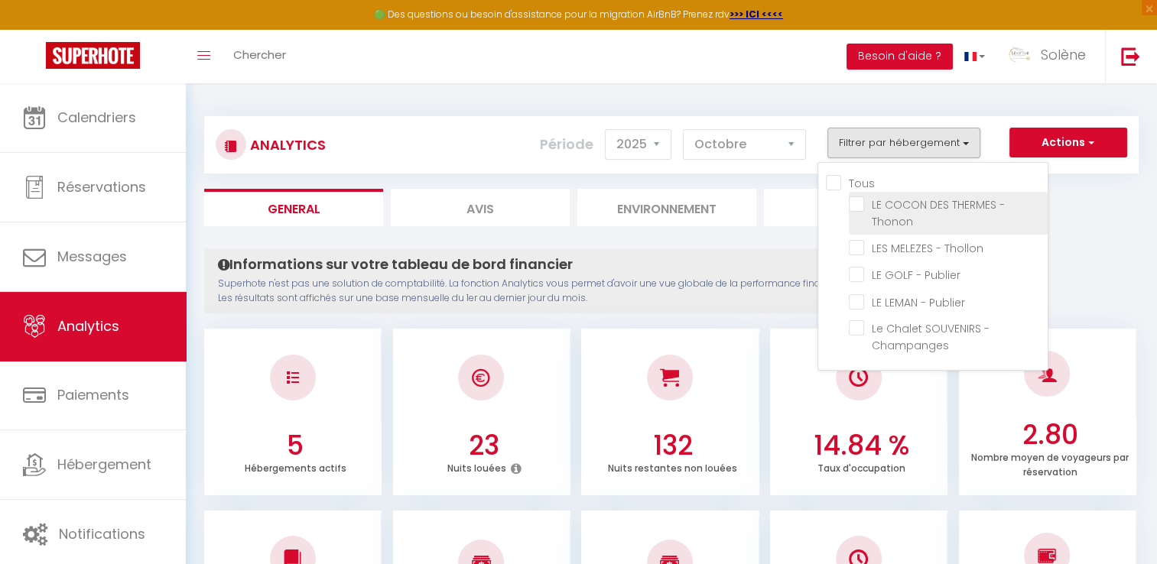
click at [861, 208] on Thonon "checkbox" at bounding box center [948, 204] width 199 height 15
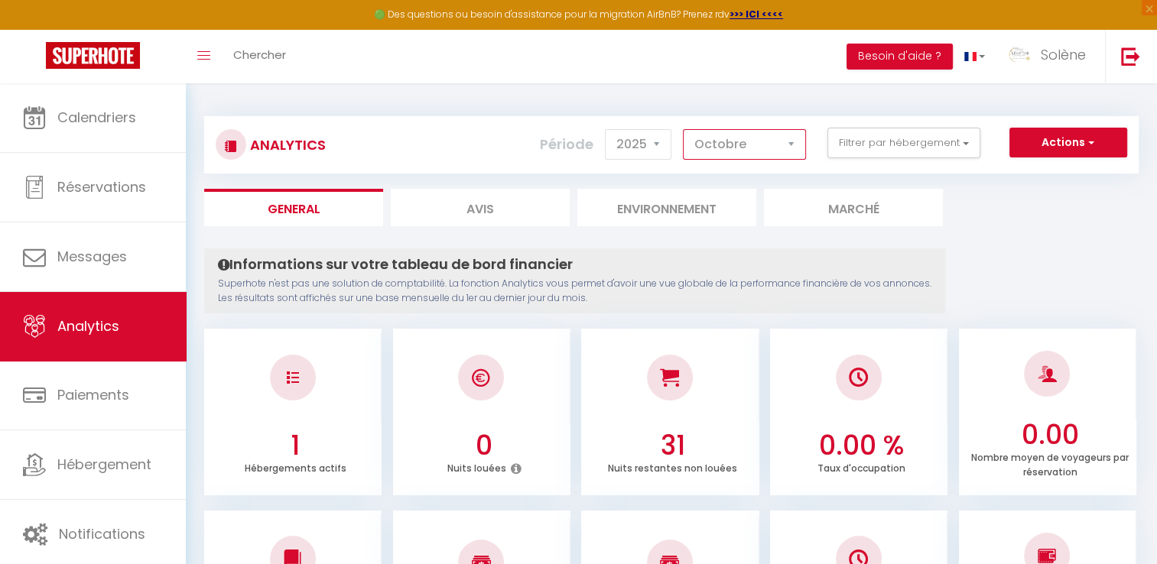
click at [737, 142] on select "[PERSON_NAME] Mars Avril Mai Juin Juillet Août Septembre Octobre Novembre Décem…" at bounding box center [744, 144] width 123 height 31
click at [684, 129] on select "[PERSON_NAME] Mars Avril Mai Juin Juillet Août Septembre Octobre Novembre Décem…" at bounding box center [744, 144] width 123 height 31
click at [731, 144] on select "[PERSON_NAME] Mars Avril Mai Juin Juillet Août Septembre Octobre Novembre Décem…" at bounding box center [744, 144] width 123 height 31
click at [684, 129] on select "[PERSON_NAME] Mars Avril Mai Juin Juillet Août Septembre Octobre Novembre Décem…" at bounding box center [744, 144] width 123 height 31
click at [740, 144] on select "[PERSON_NAME] Mars Avril Mai Juin Juillet Août Septembre Octobre Novembre Décem…" at bounding box center [744, 144] width 123 height 31
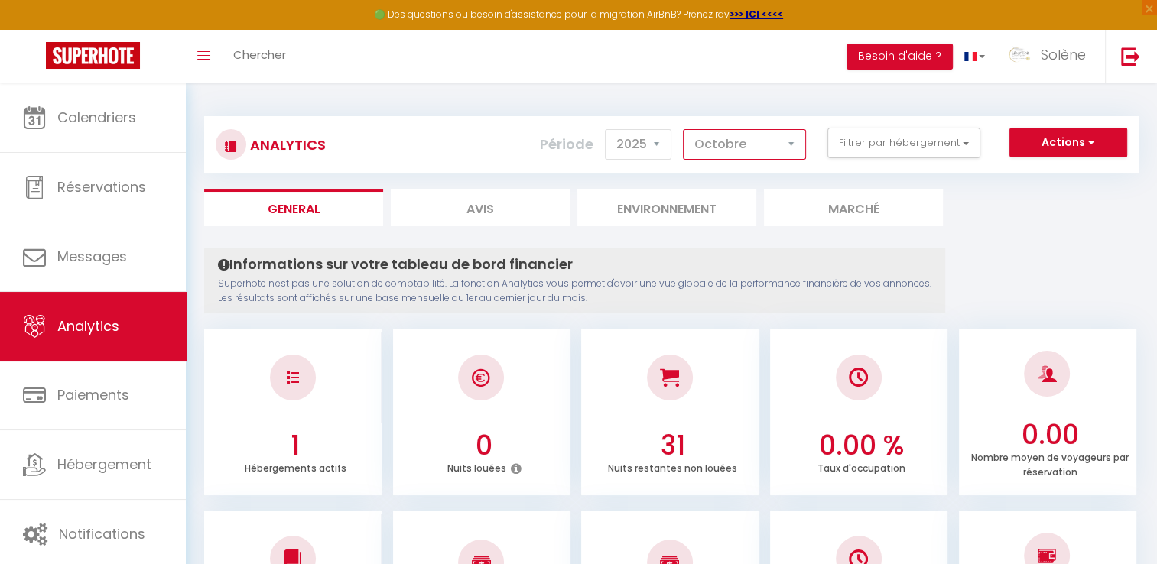
click at [711, 136] on select "[PERSON_NAME] Mars Avril Mai Juin Juillet Août Septembre Octobre Novembre Décem…" at bounding box center [744, 144] width 123 height 31
click at [684, 129] on select "[PERSON_NAME] Mars Avril Mai Juin Juillet Août Septembre Octobre Novembre Décem…" at bounding box center [744, 144] width 123 height 31
click at [747, 153] on select "[PERSON_NAME] Mars Avril Mai Juin Juillet Août Septembre Octobre Novembre Décem…" at bounding box center [744, 144] width 123 height 31
click at [684, 129] on select "[PERSON_NAME] Mars Avril Mai Juin Juillet Août Septembre Octobre Novembre Décem…" at bounding box center [744, 144] width 123 height 31
drag, startPoint x: 759, startPoint y: 145, endPoint x: 743, endPoint y: 160, distance: 21.1
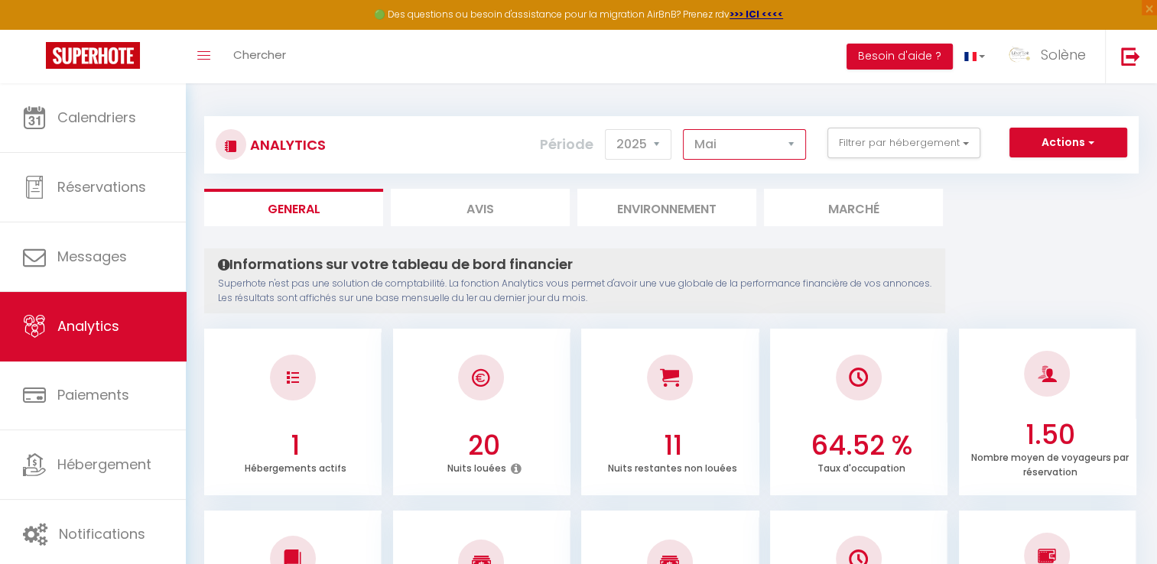
click at [759, 145] on select "[PERSON_NAME] Mars Avril Mai Juin Juillet Août Septembre Octobre Novembre Décem…" at bounding box center [744, 144] width 123 height 31
click at [684, 129] on select "[PERSON_NAME] Mars Avril Mai Juin Juillet Août Septembre Octobre Novembre Décem…" at bounding box center [744, 144] width 123 height 31
click at [725, 154] on select "[PERSON_NAME] Mars Avril Mai Juin Juillet Août Septembre Octobre Novembre Décem…" at bounding box center [744, 144] width 123 height 31
click at [684, 129] on select "[PERSON_NAME] Mars Avril Mai Juin Juillet Août Septembre Octobre Novembre Décem…" at bounding box center [744, 144] width 123 height 31
click at [743, 154] on select "[PERSON_NAME] Mars Avril Mai Juin Juillet Août Septembre Octobre Novembre Décem…" at bounding box center [744, 144] width 123 height 31
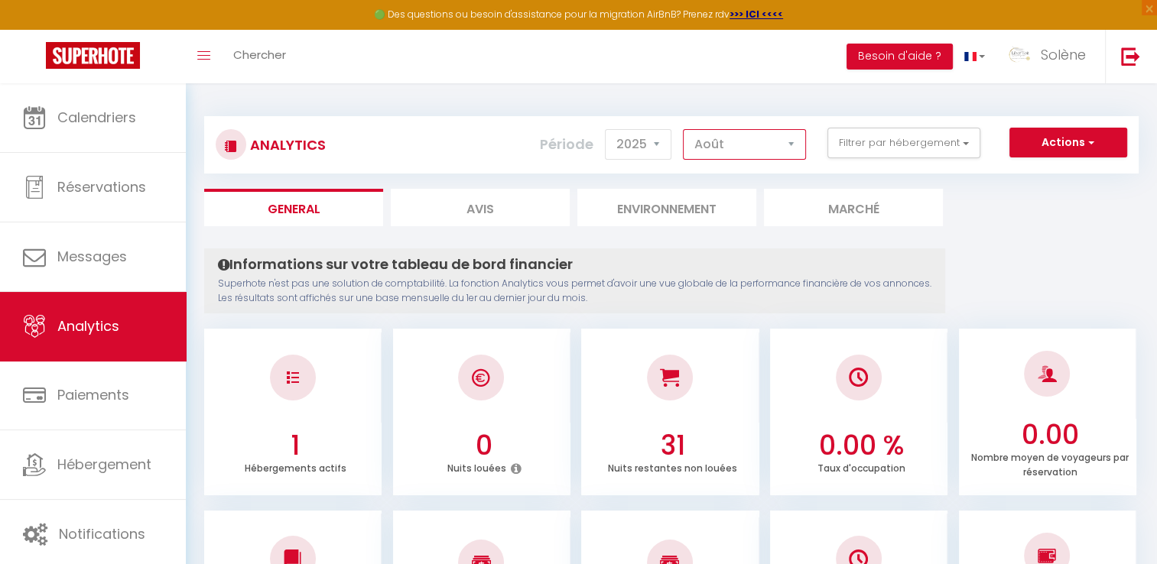
click at [684, 129] on select "[PERSON_NAME] Mars Avril Mai Juin Juillet Août Septembre Octobre Novembre Décem…" at bounding box center [744, 144] width 123 height 31
click at [735, 149] on select "[PERSON_NAME] Mars Avril Mai Juin Juillet Août Septembre Octobre Novembre Décem…" at bounding box center [744, 144] width 123 height 31
click at [684, 129] on select "[PERSON_NAME] Mars Avril Mai Juin Juillet Août Septembre Octobre Novembre Décem…" at bounding box center [744, 144] width 123 height 31
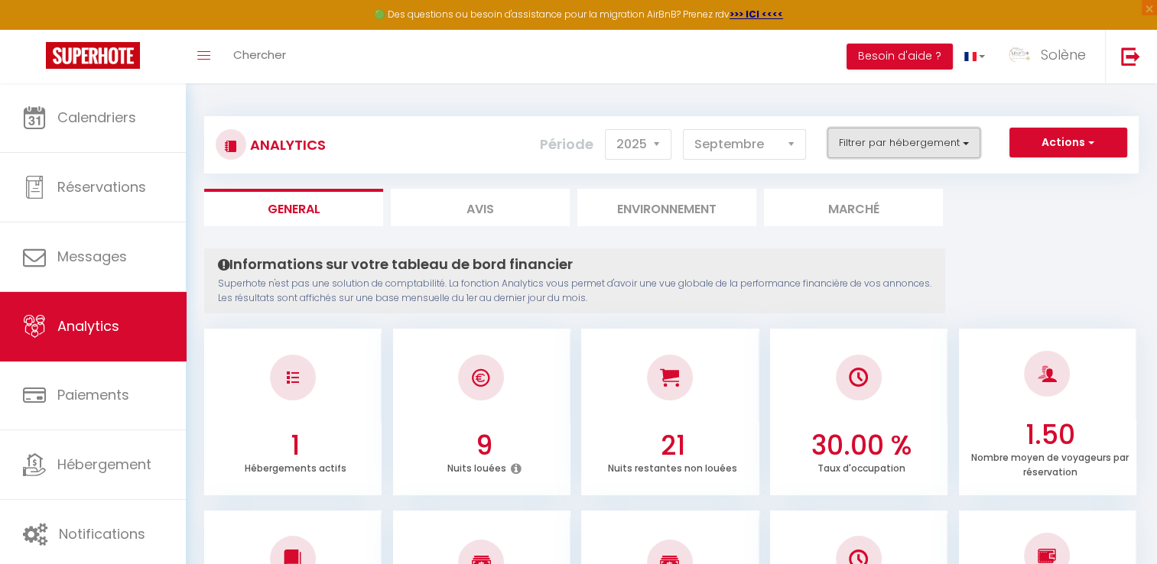
click at [861, 145] on button "Filtrer par hébergement" at bounding box center [904, 143] width 153 height 31
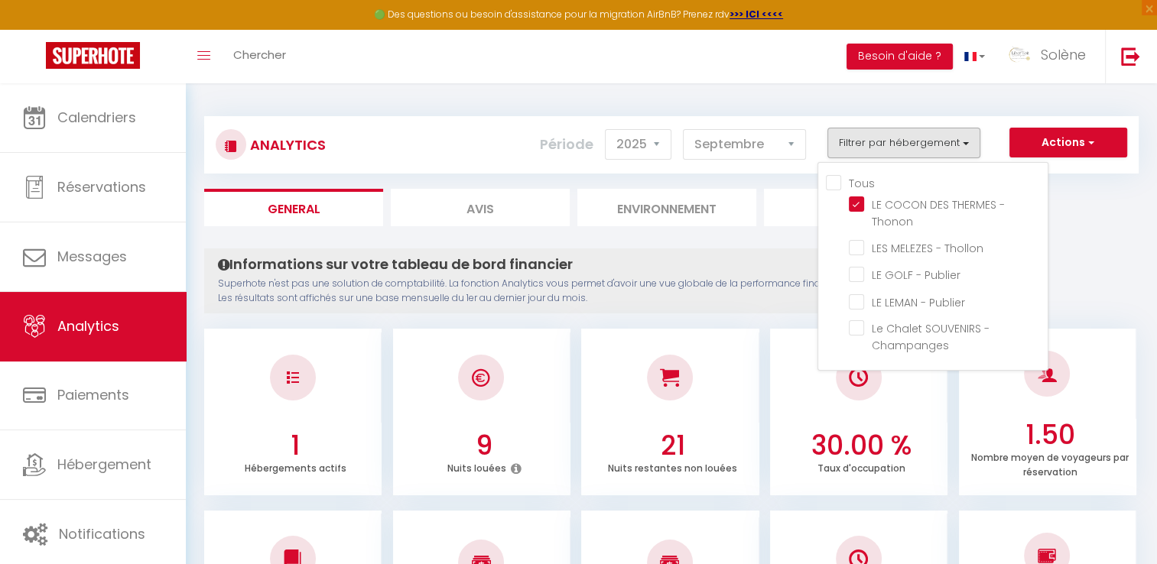
drag, startPoint x: 1067, startPoint y: 264, endPoint x: 1112, endPoint y: 256, distance: 45.8
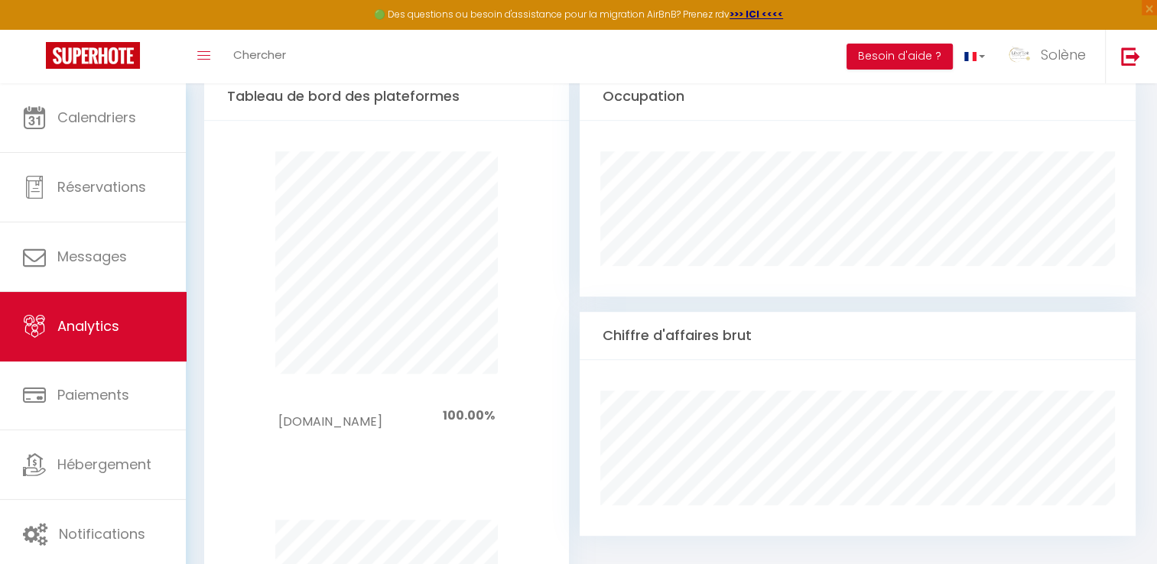
scroll to position [779, 0]
